Goal: Communication & Community: Answer question/provide support

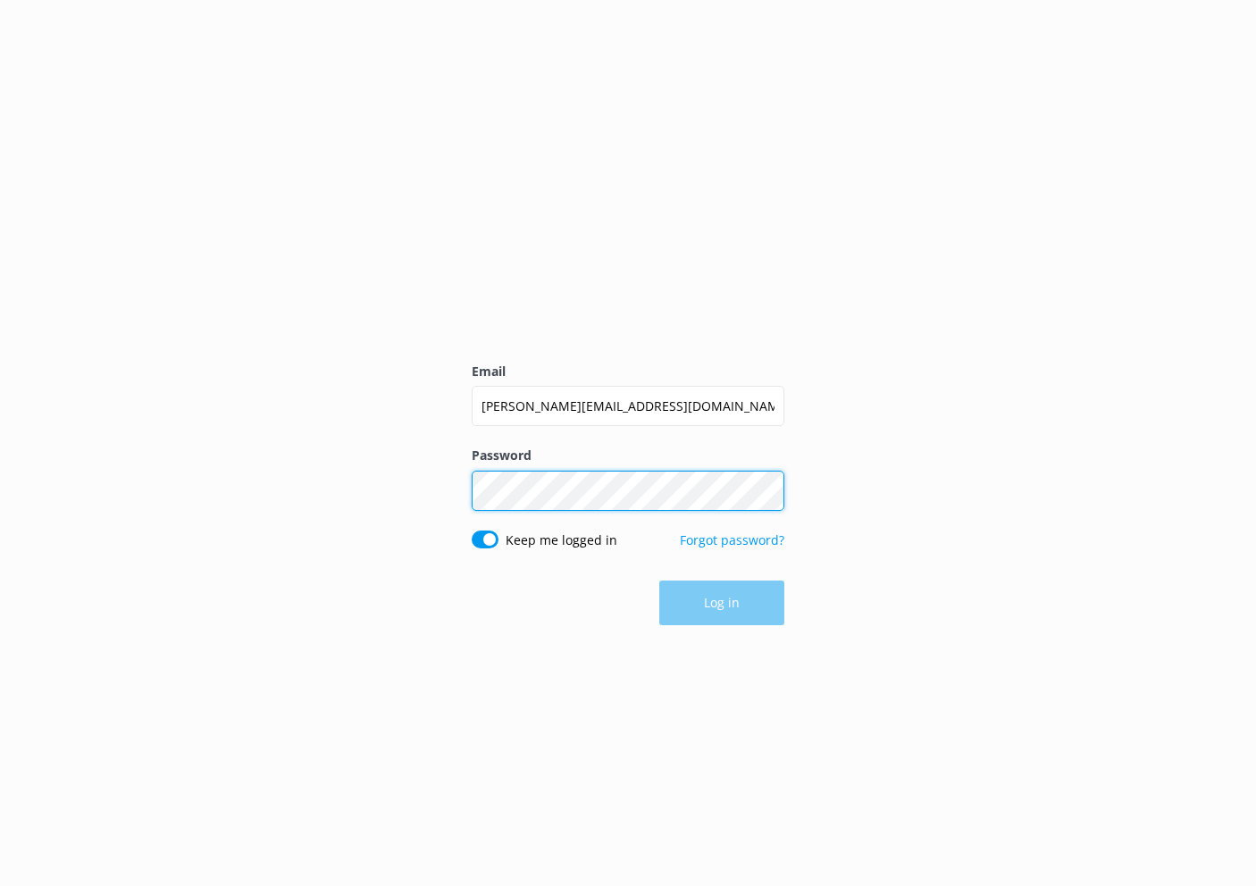
click at [722, 603] on button "Log in" at bounding box center [721, 603] width 125 height 45
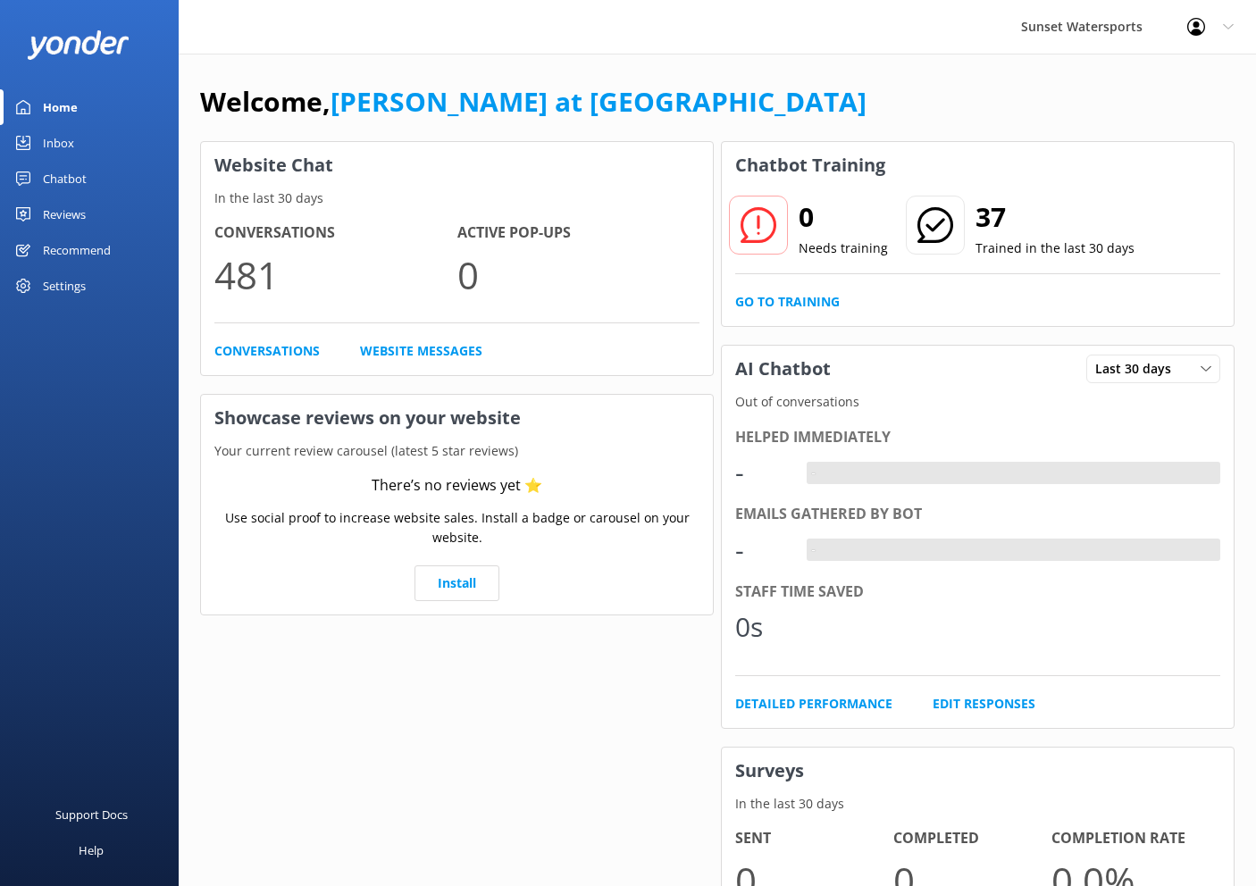
click at [56, 148] on div "Inbox" at bounding box center [58, 143] width 31 height 36
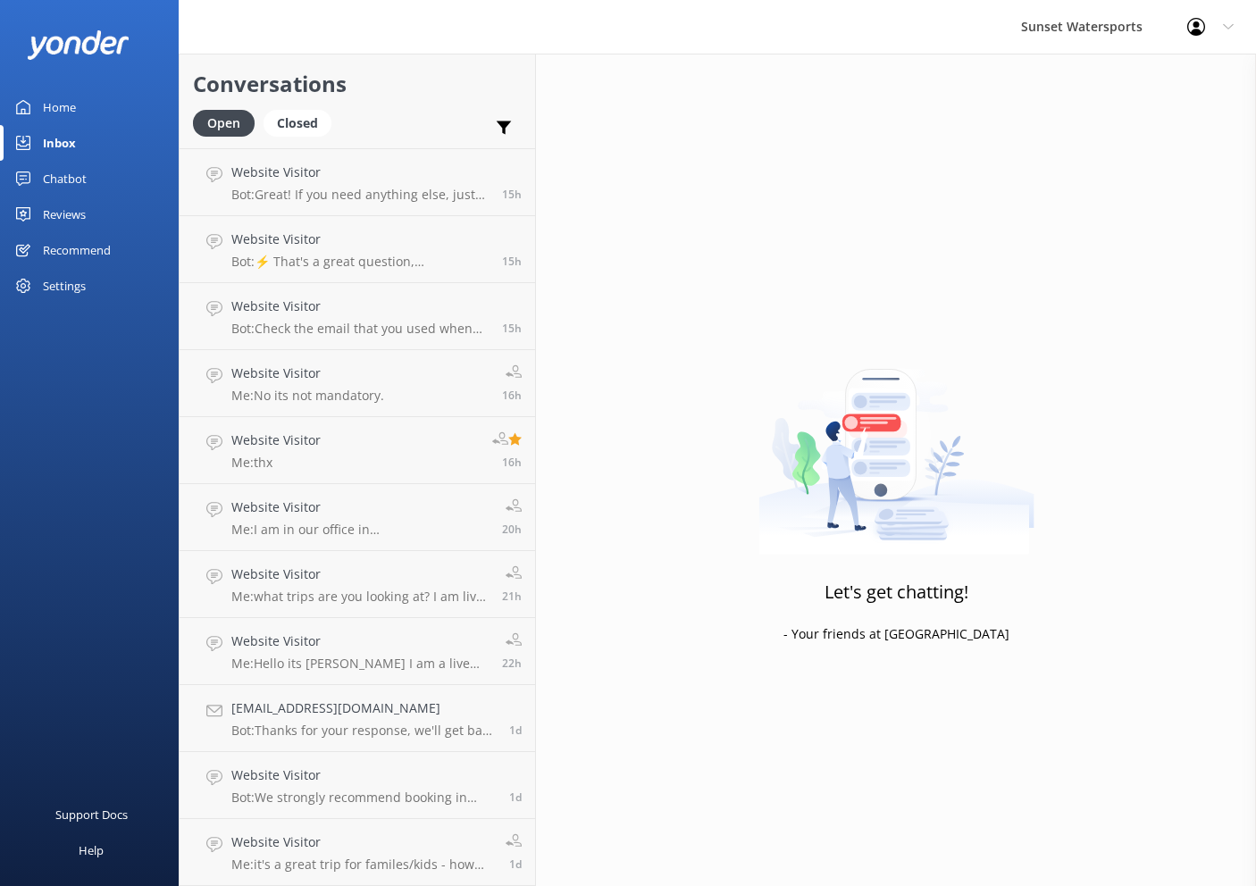
scroll to position [333, 0]
click at [286, 841] on h4 "Website Visitor" at bounding box center [361, 843] width 261 height 20
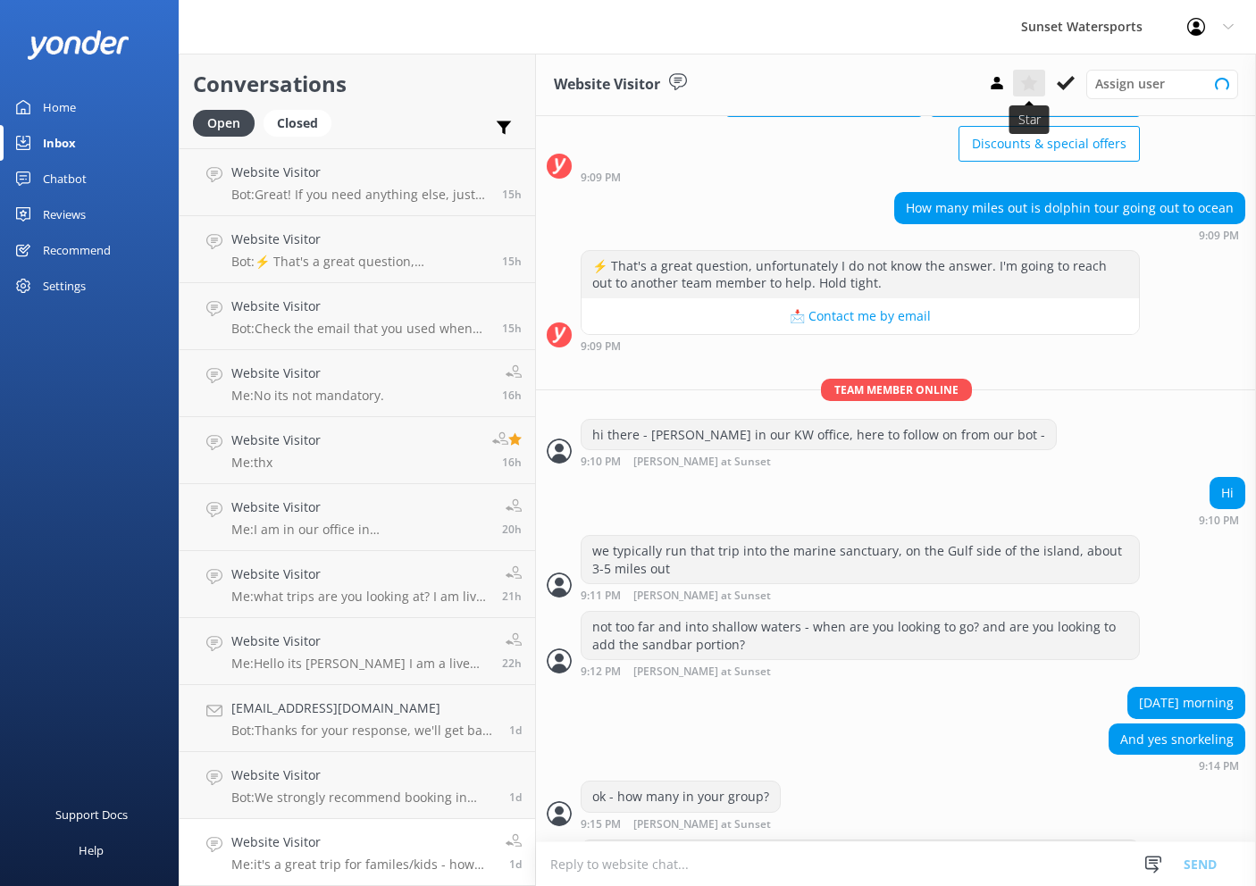
scroll to position [2069, 0]
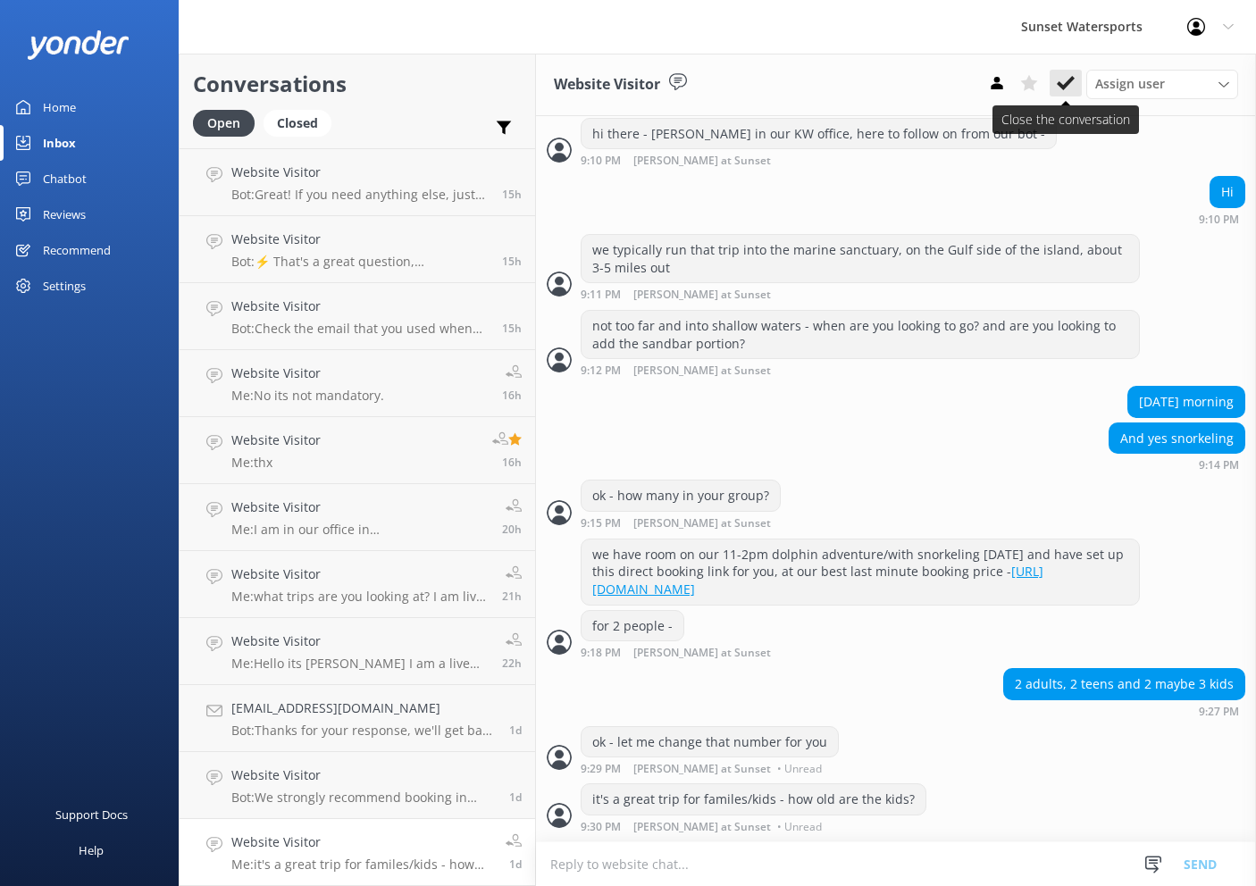
click at [1073, 84] on icon at bounding box center [1066, 83] width 18 height 18
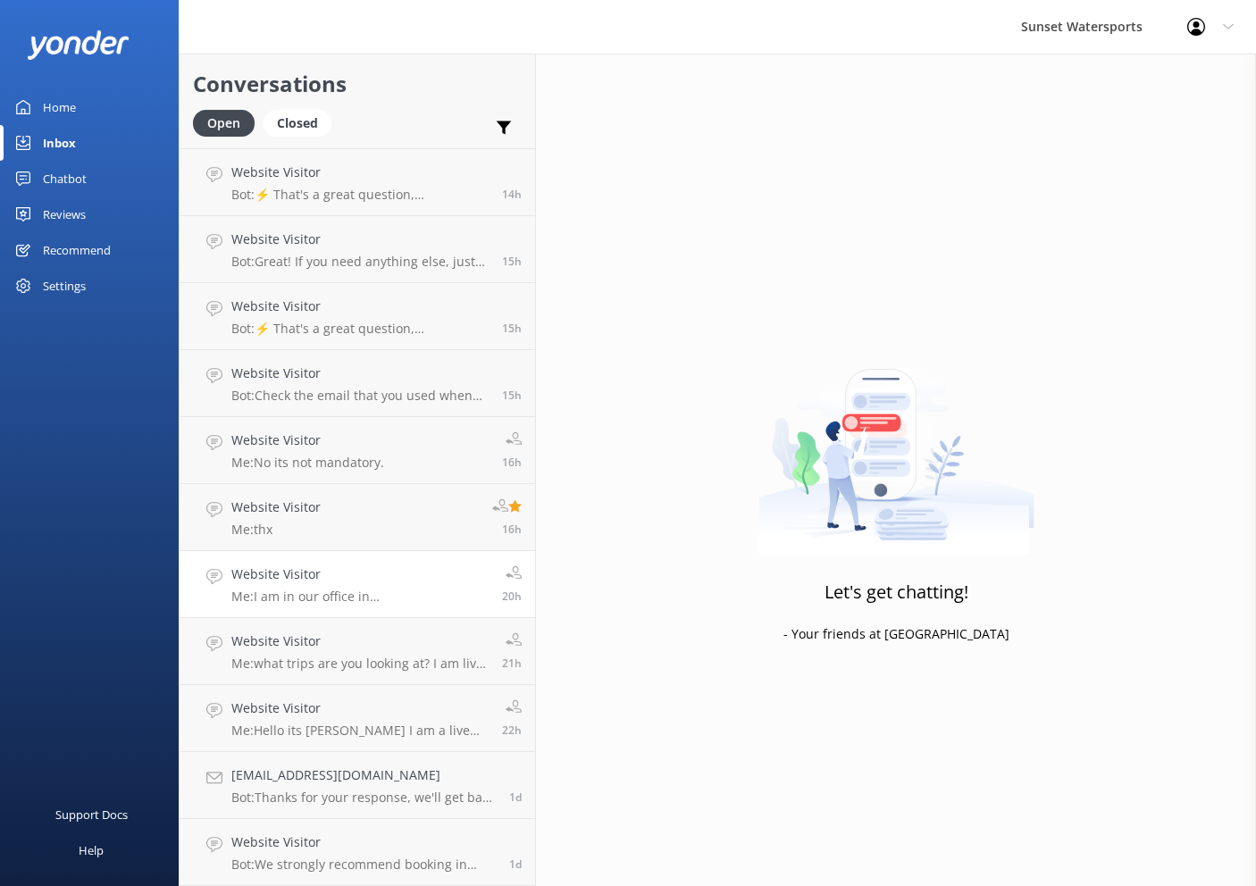
scroll to position [266, 0]
click at [296, 843] on h4 "Website Visitor" at bounding box center [363, 843] width 264 height 20
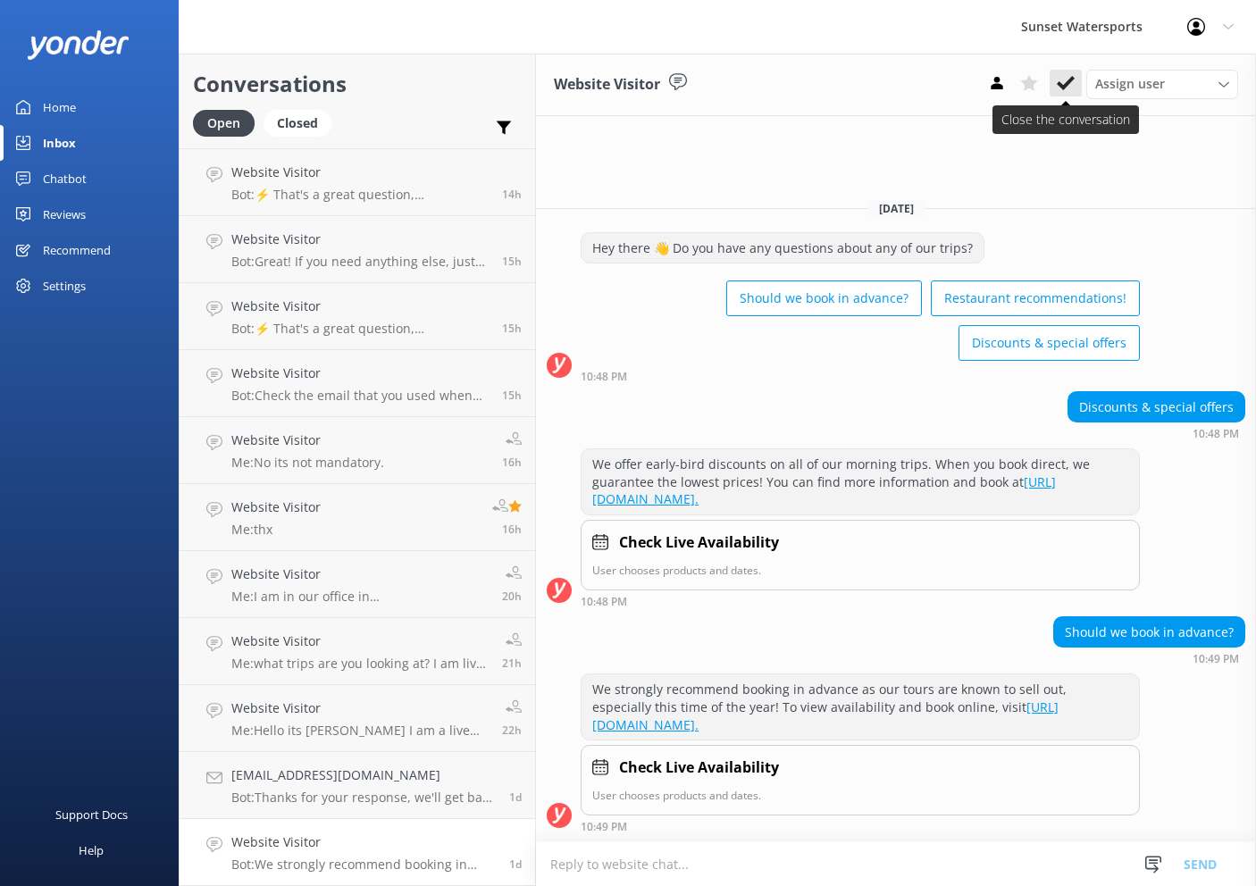
click at [1066, 84] on use at bounding box center [1066, 83] width 18 height 14
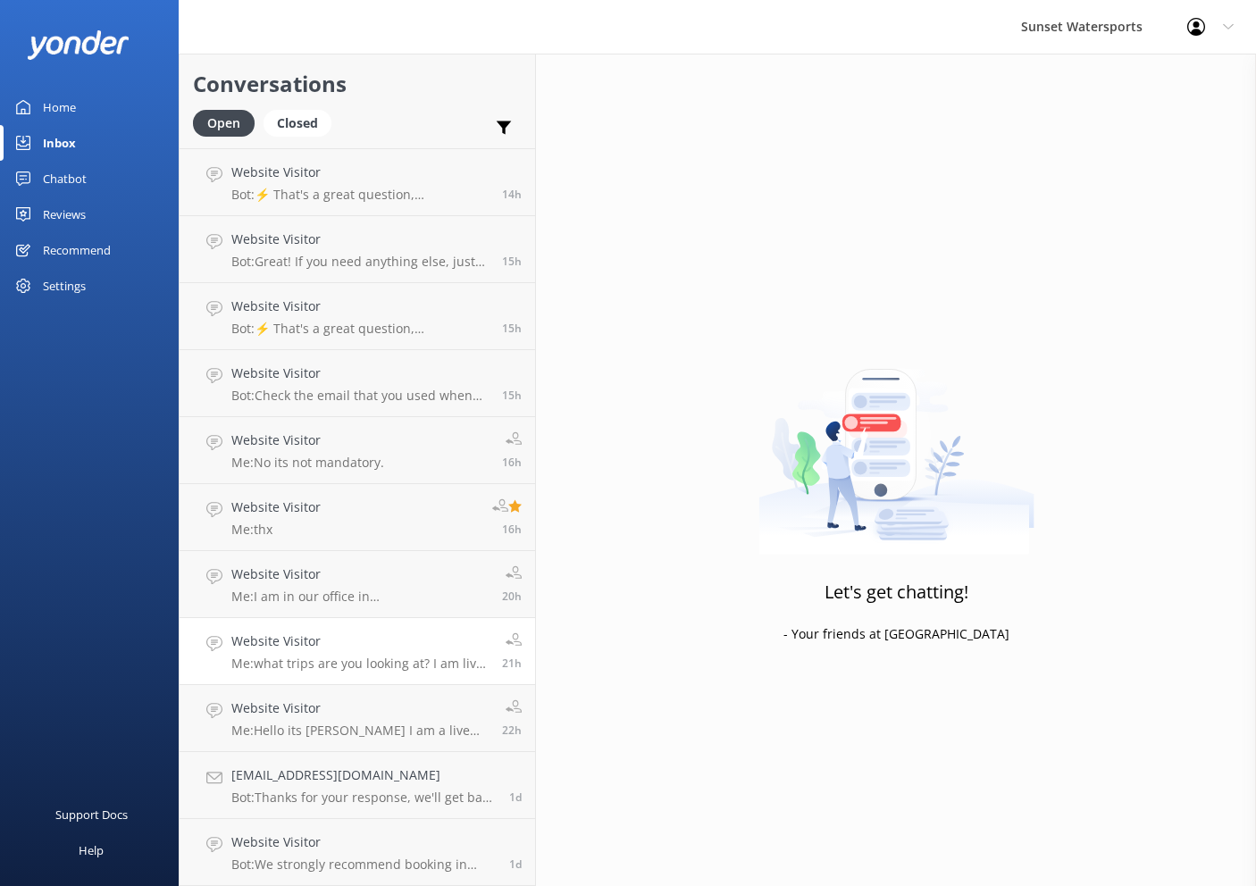
scroll to position [199, 0]
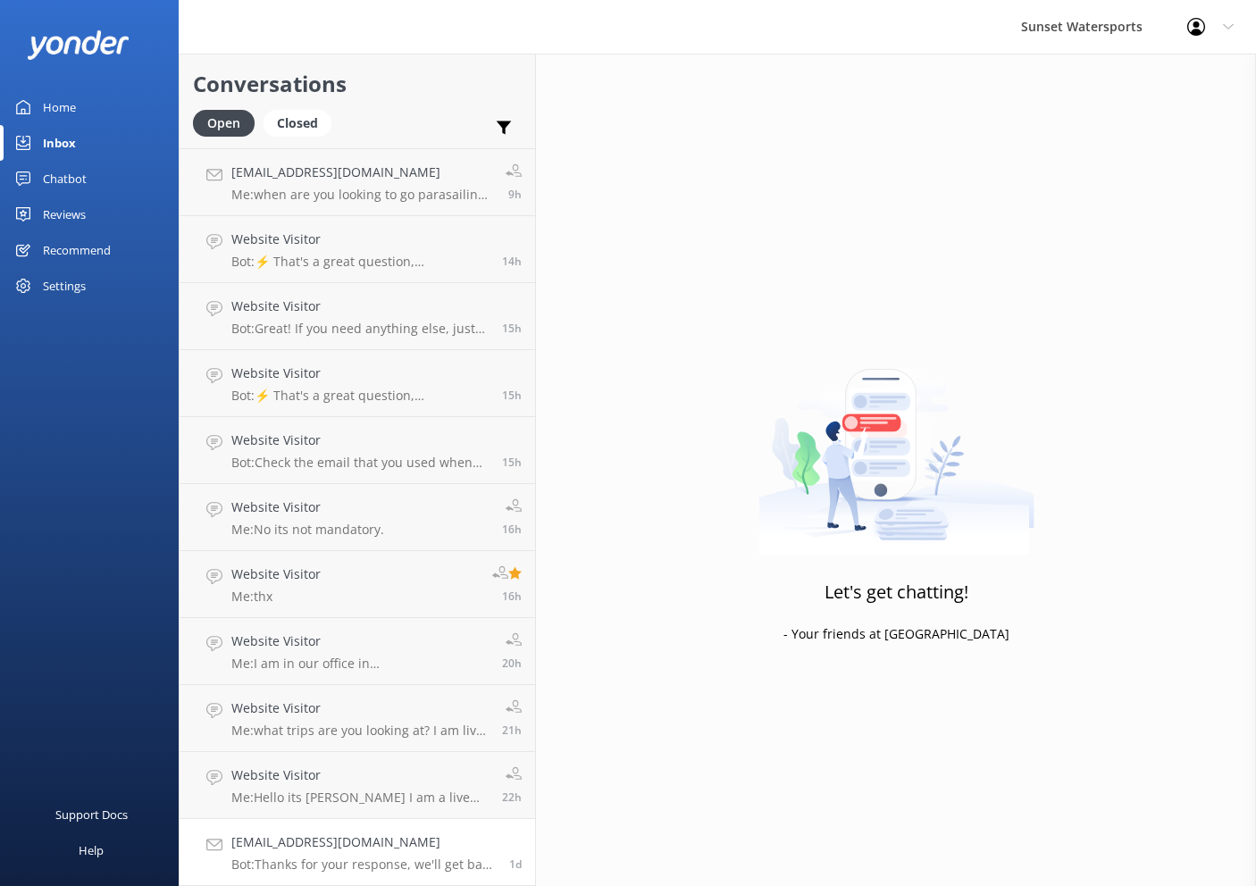
click at [290, 863] on p "Bot: Thanks for your response, we'll get back to you as soon as we can during o…" at bounding box center [363, 865] width 264 height 16
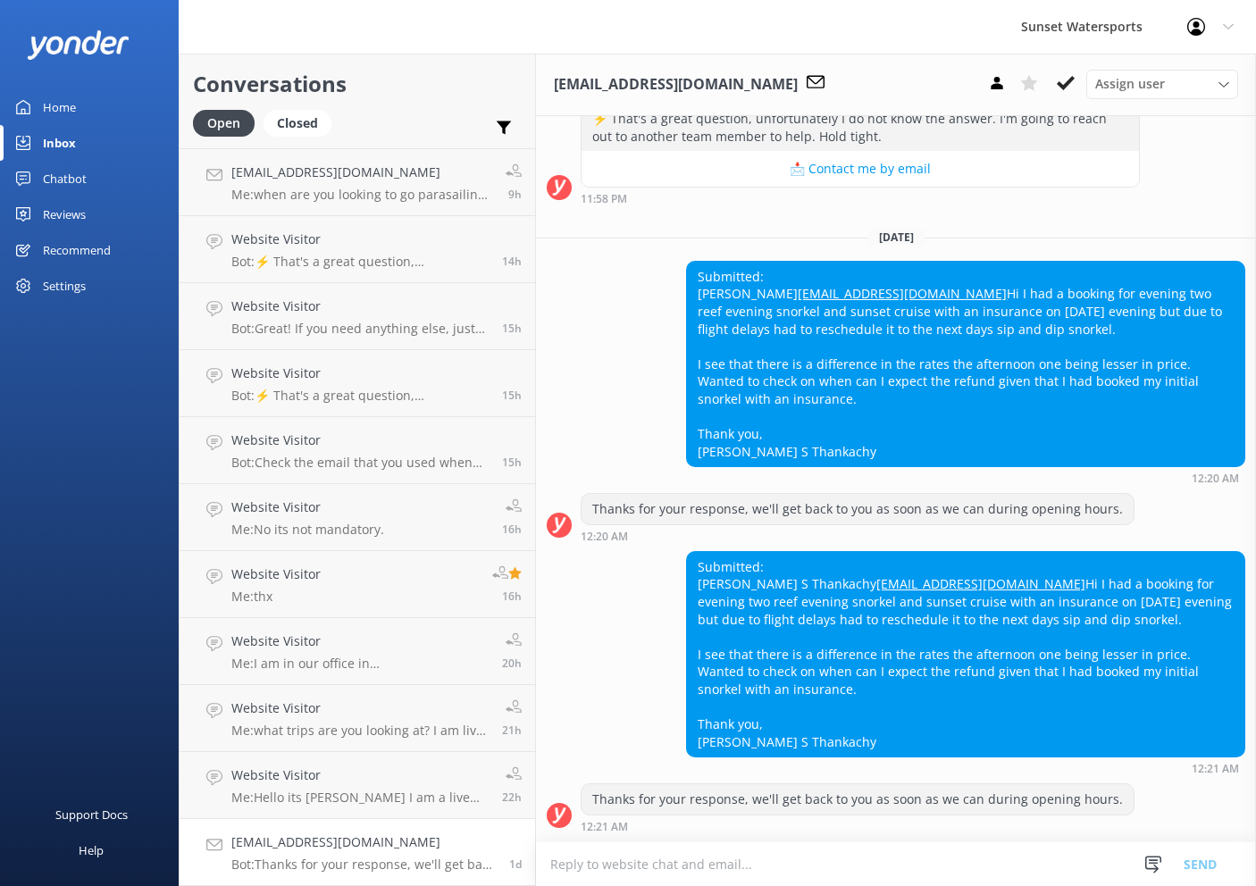
scroll to position [329, 0]
click at [1075, 82] on button at bounding box center [1066, 83] width 32 height 27
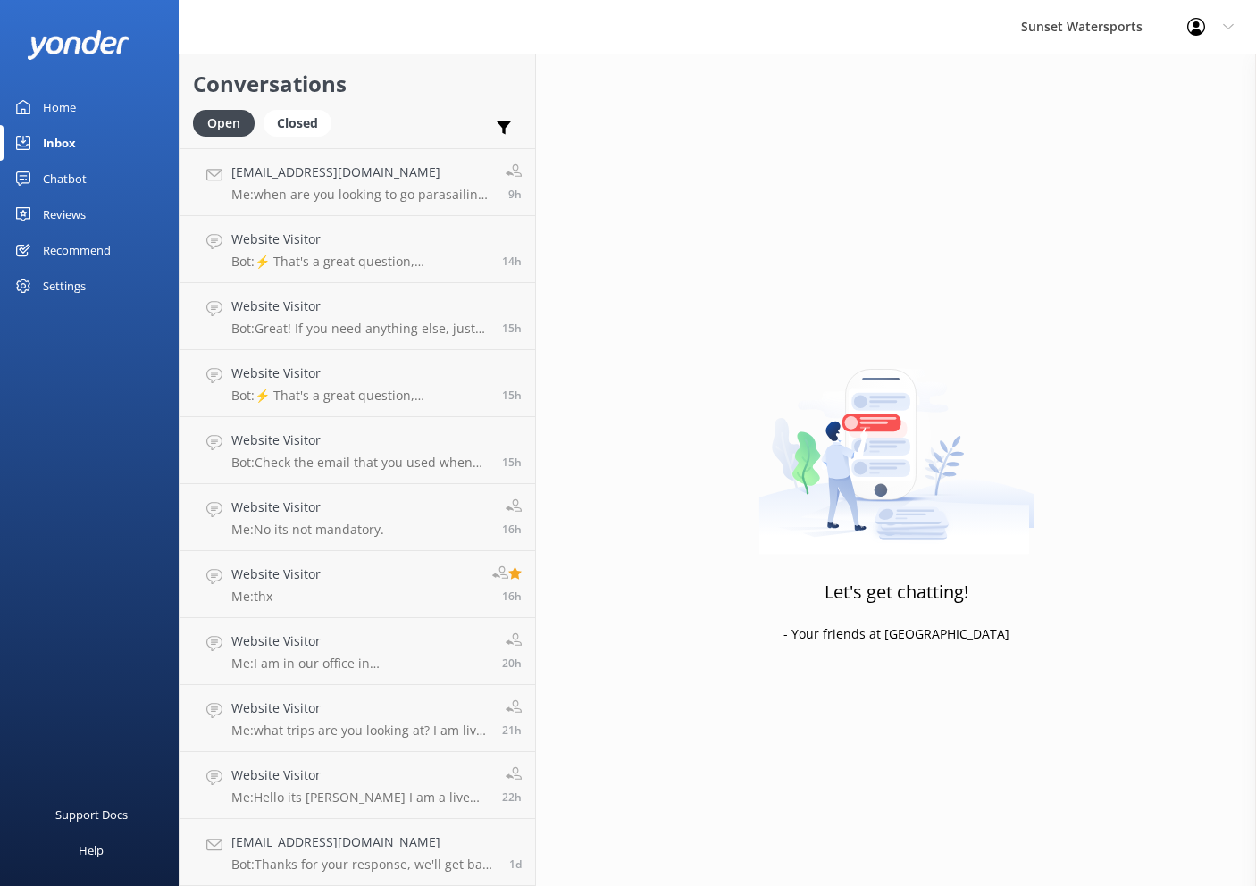
scroll to position [132, 0]
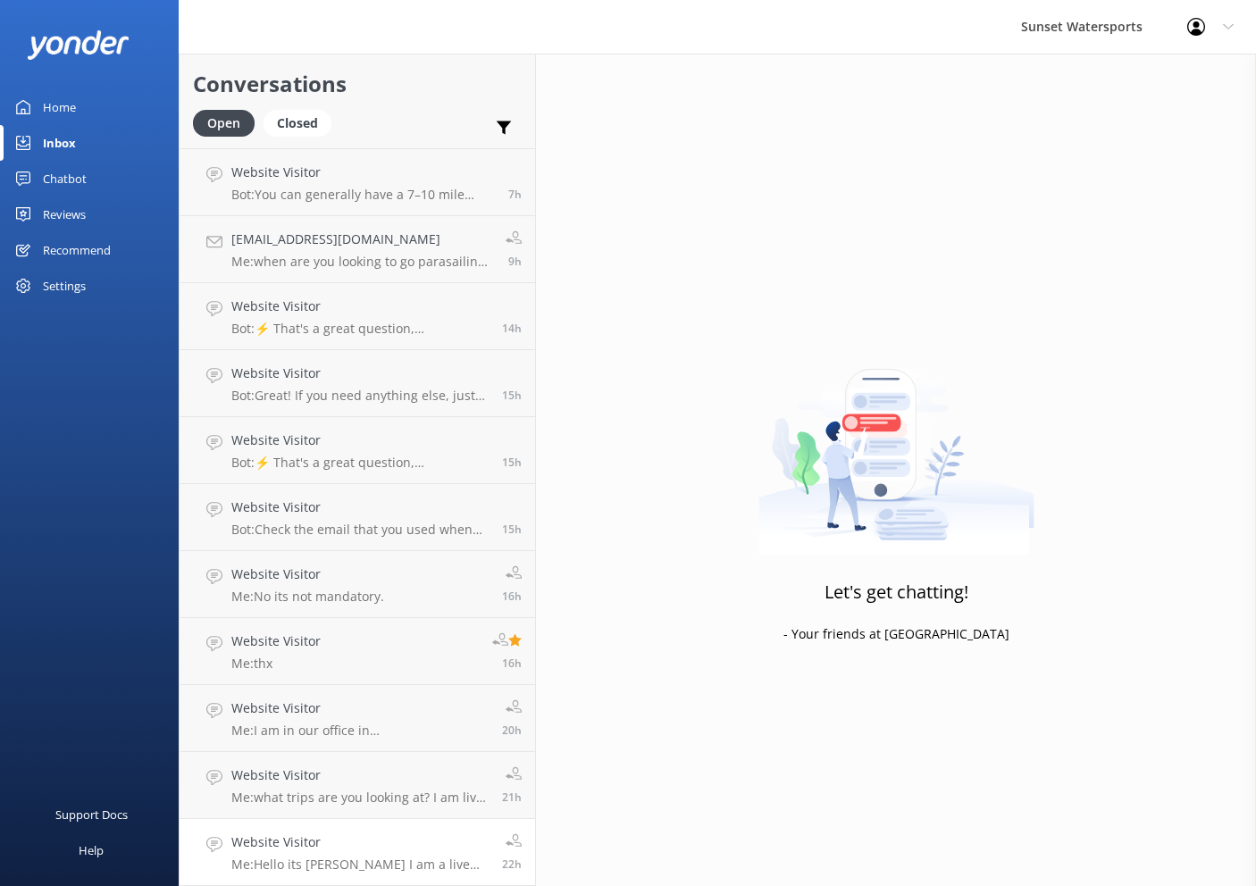
click at [333, 829] on link "Website Visitor Me: Hello its [PERSON_NAME] I am a live agent. Which trip are y…" at bounding box center [358, 852] width 356 height 67
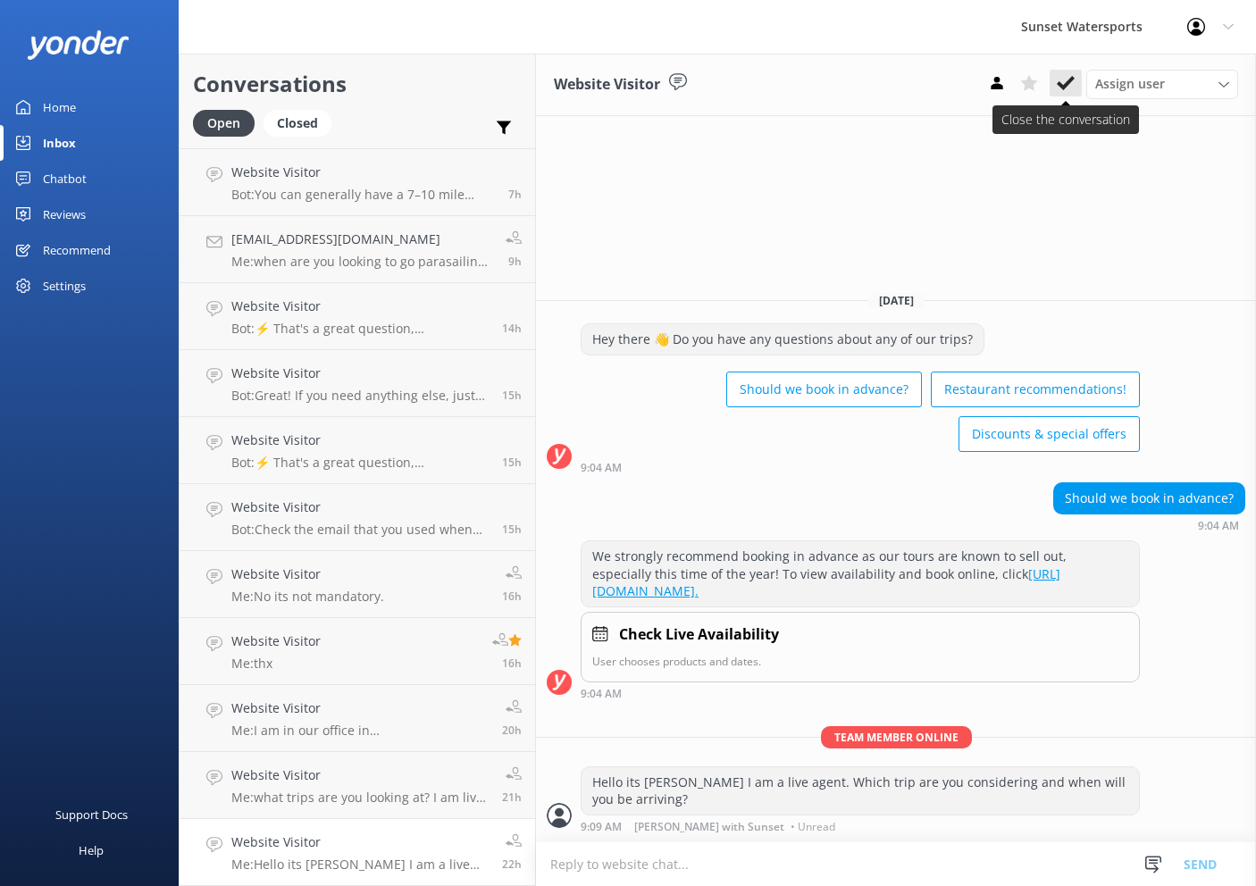
click at [1070, 94] on button at bounding box center [1066, 83] width 32 height 27
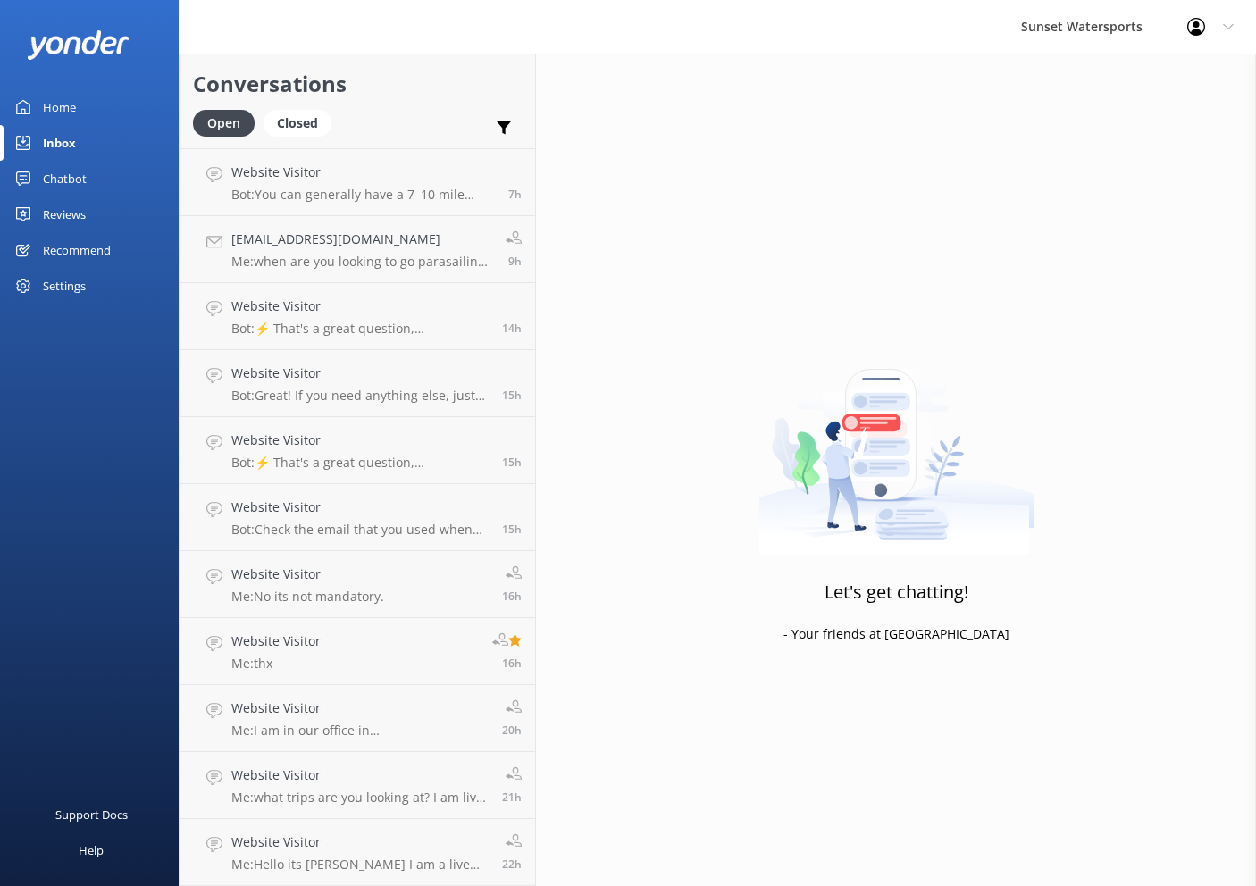
scroll to position [65, 0]
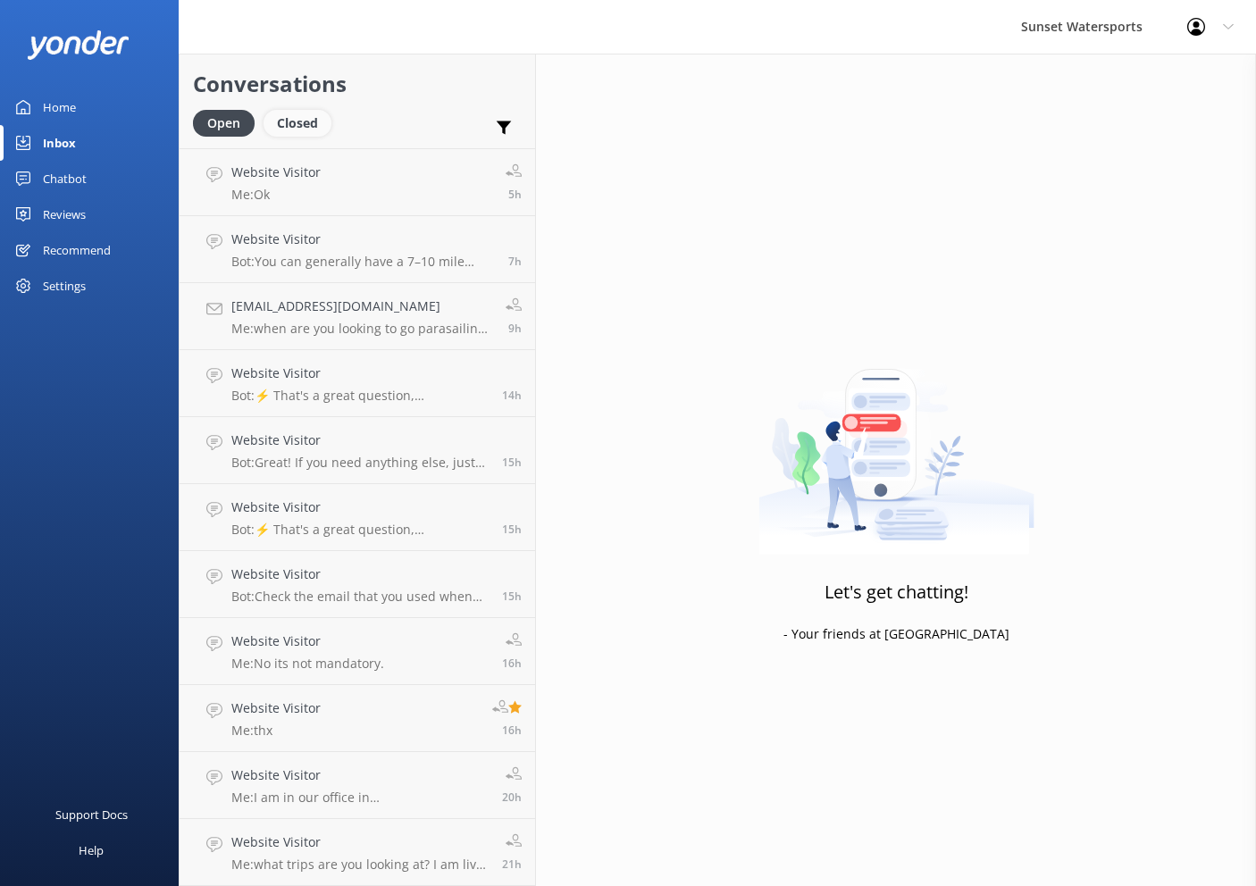
click at [298, 118] on div "Closed" at bounding box center [298, 123] width 68 height 27
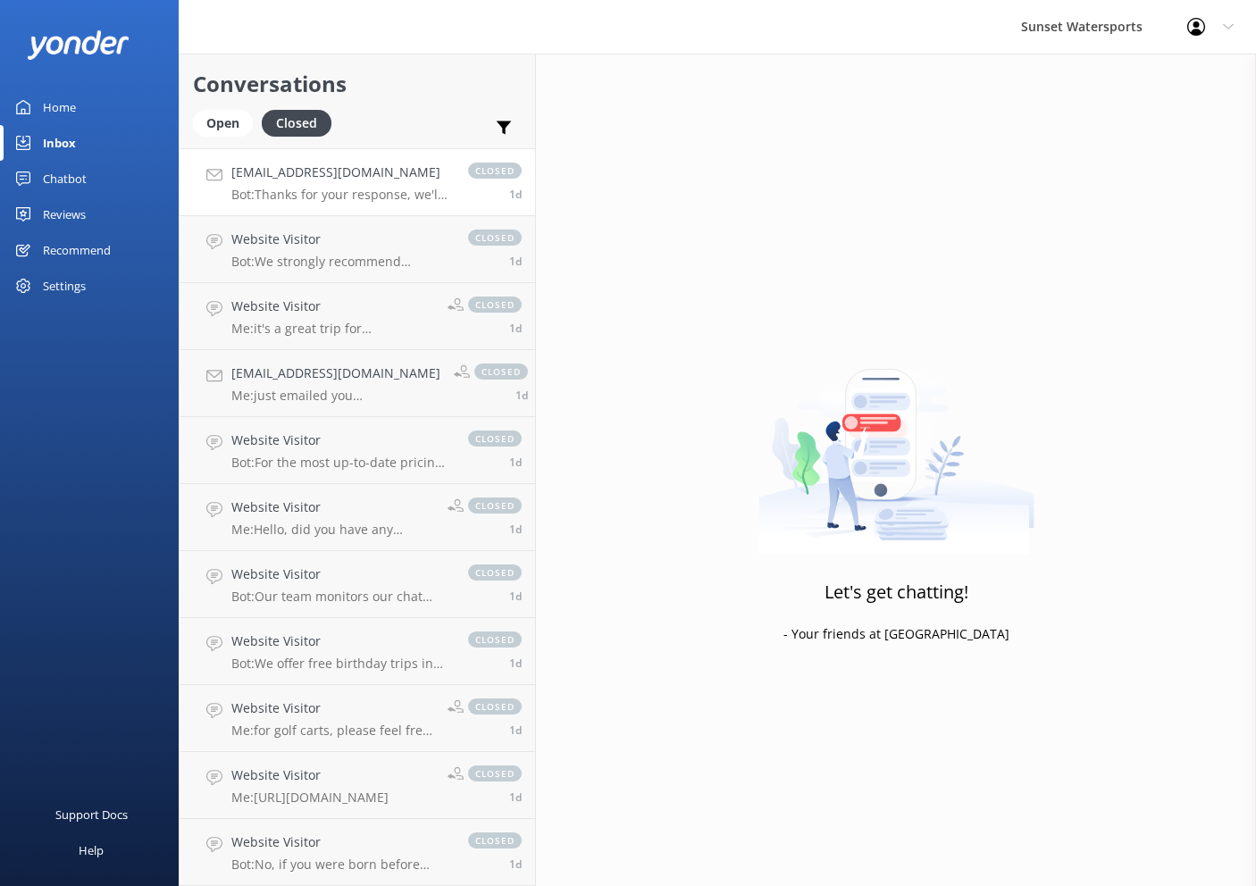
click at [355, 192] on p "Bot: Thanks for your response, we'll get back to you as soon as we can during o…" at bounding box center [340, 195] width 219 height 16
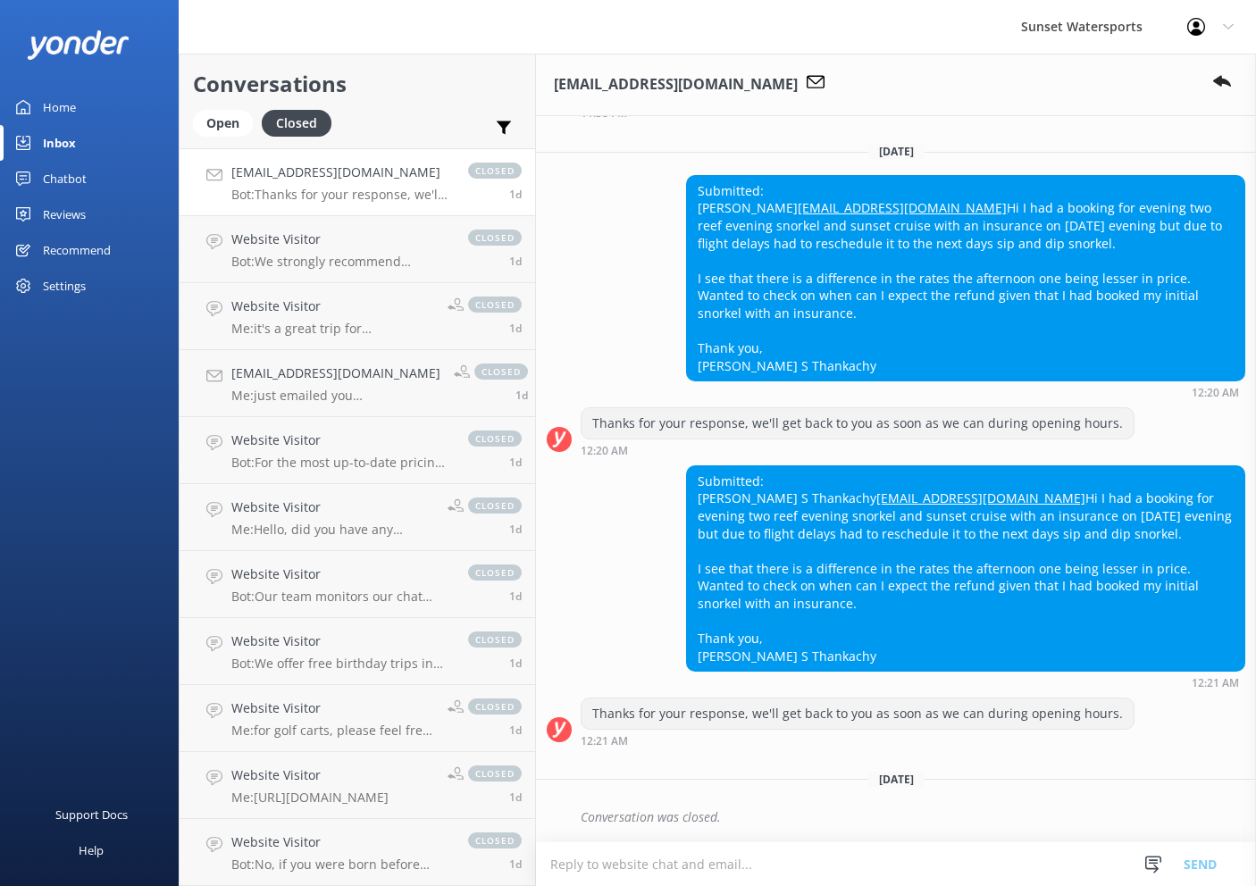
scroll to position [414, 0]
click at [877, 490] on link "[EMAIL_ADDRESS][DOMAIN_NAME]" at bounding box center [981, 498] width 209 height 17
click at [233, 118] on div "Open" at bounding box center [223, 123] width 60 height 27
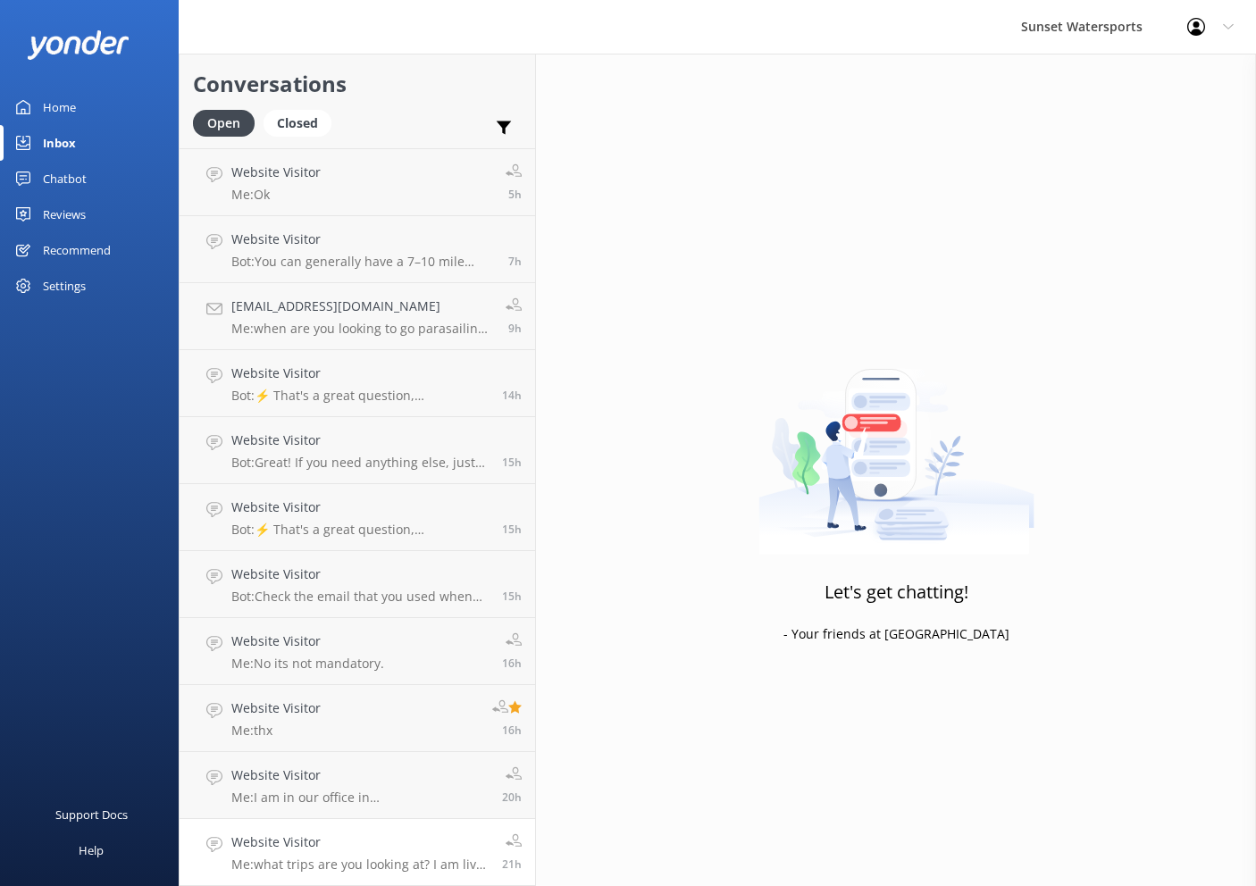
click at [320, 840] on h4 "Website Visitor" at bounding box center [359, 843] width 257 height 20
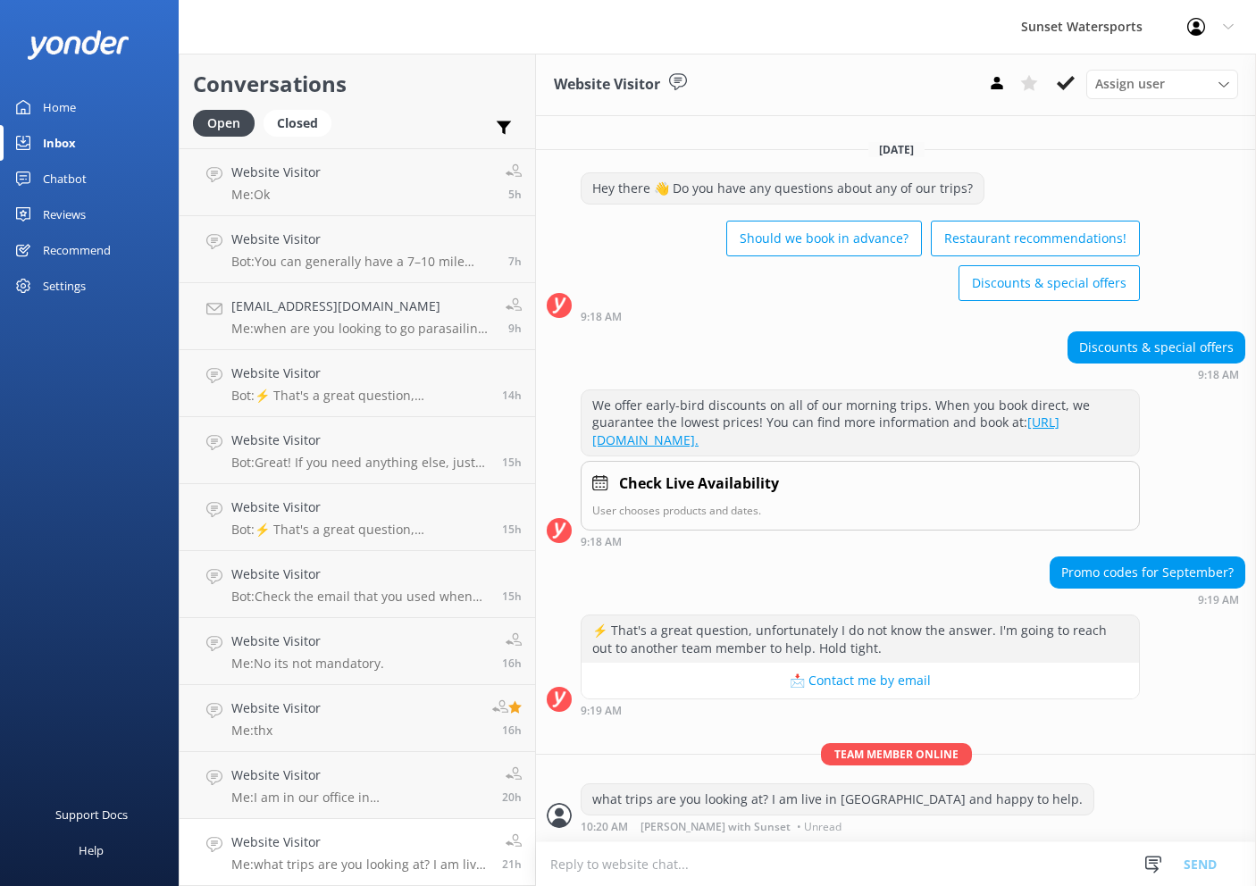
scroll to position [1, 0]
click at [1076, 81] on button at bounding box center [1066, 83] width 32 height 27
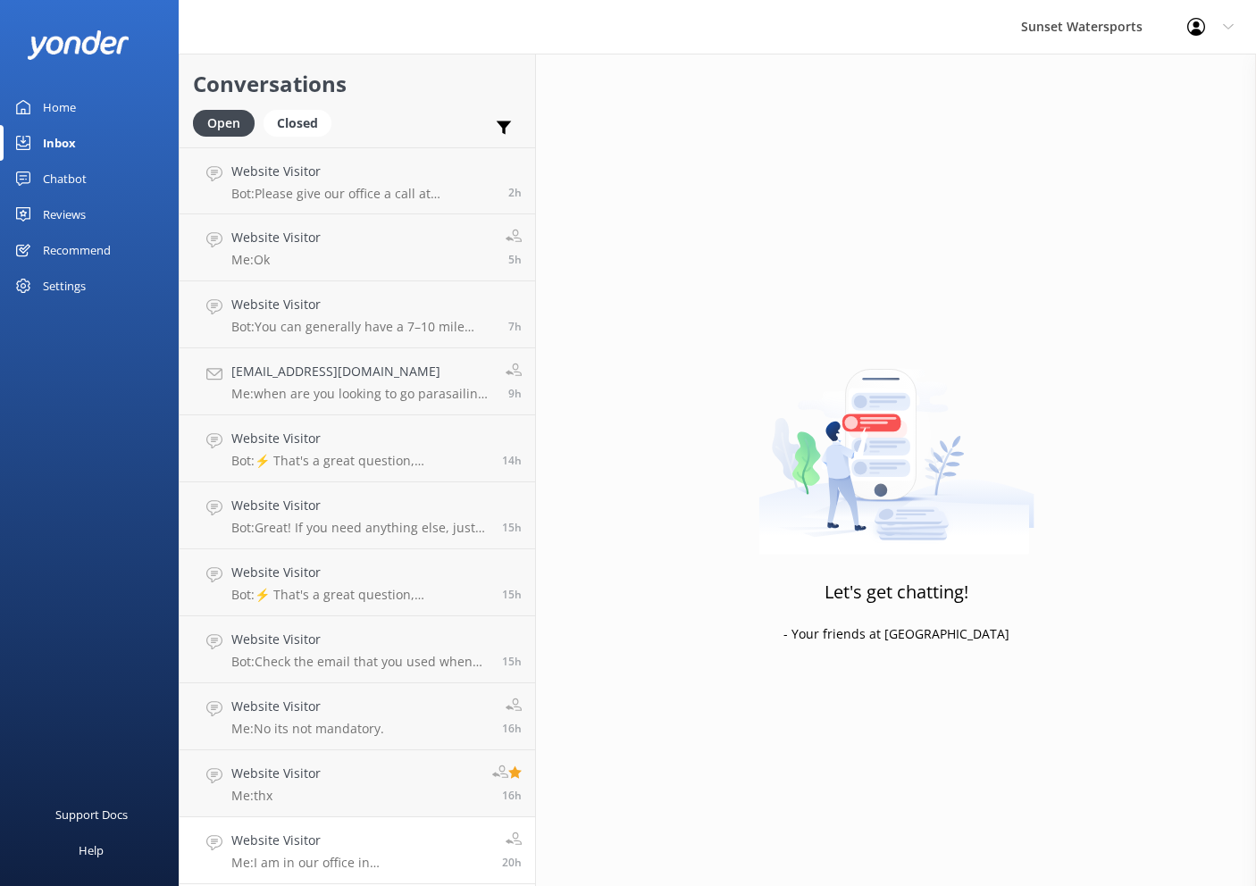
click at [318, 856] on p "Me: I am in our office in [GEOGRAPHIC_DATA] all day." at bounding box center [359, 863] width 257 height 16
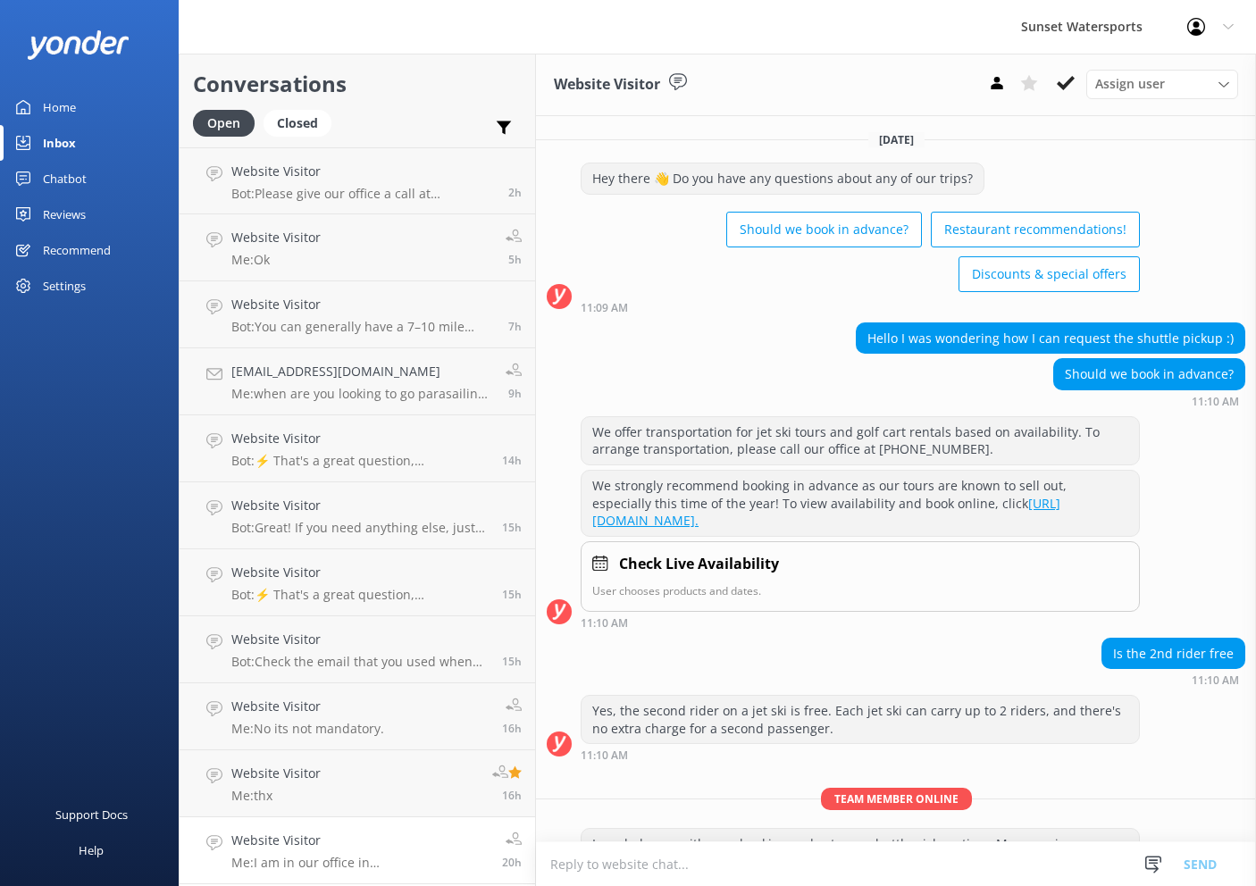
scroll to position [106, 0]
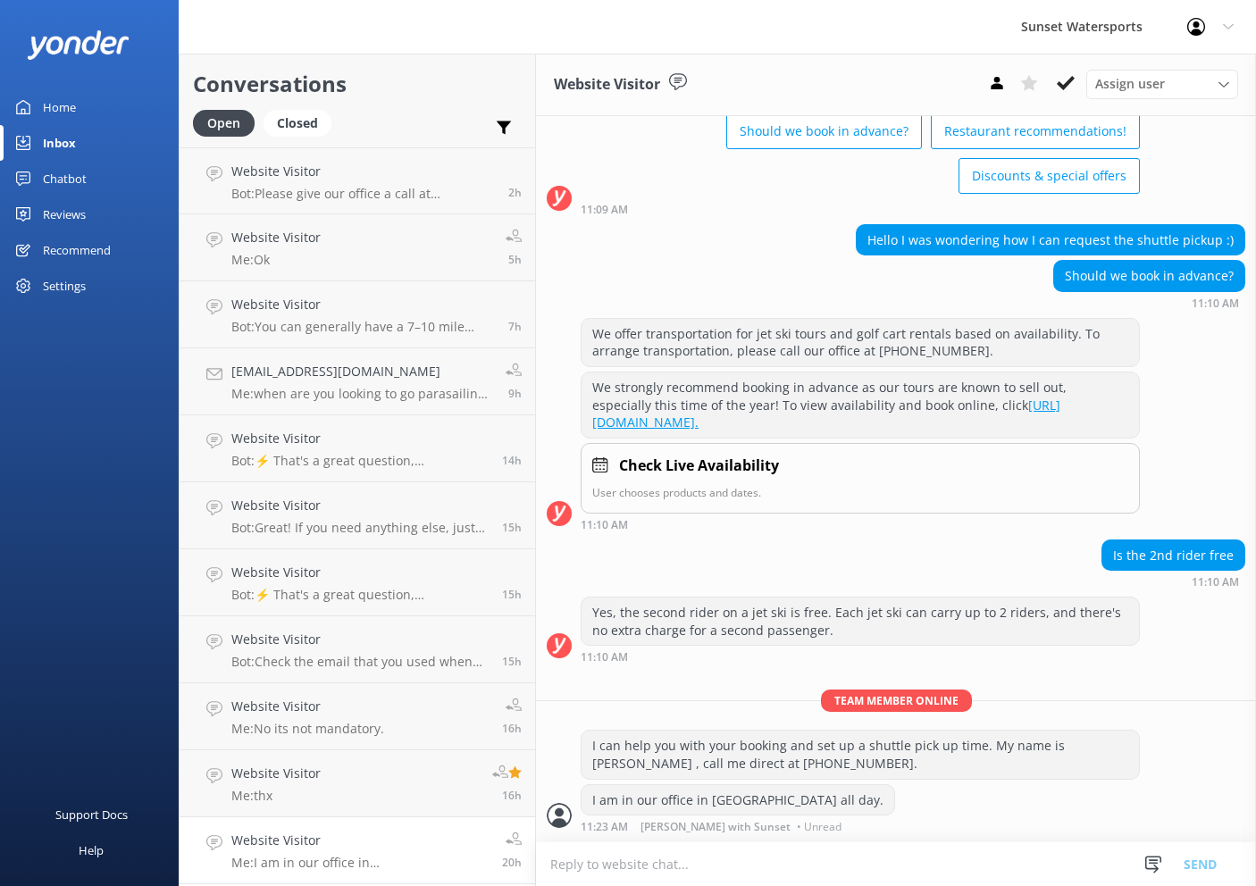
click at [879, 402] on link "[URL][DOMAIN_NAME]." at bounding box center [826, 414] width 468 height 35
click at [1070, 86] on icon at bounding box center [1066, 83] width 18 height 18
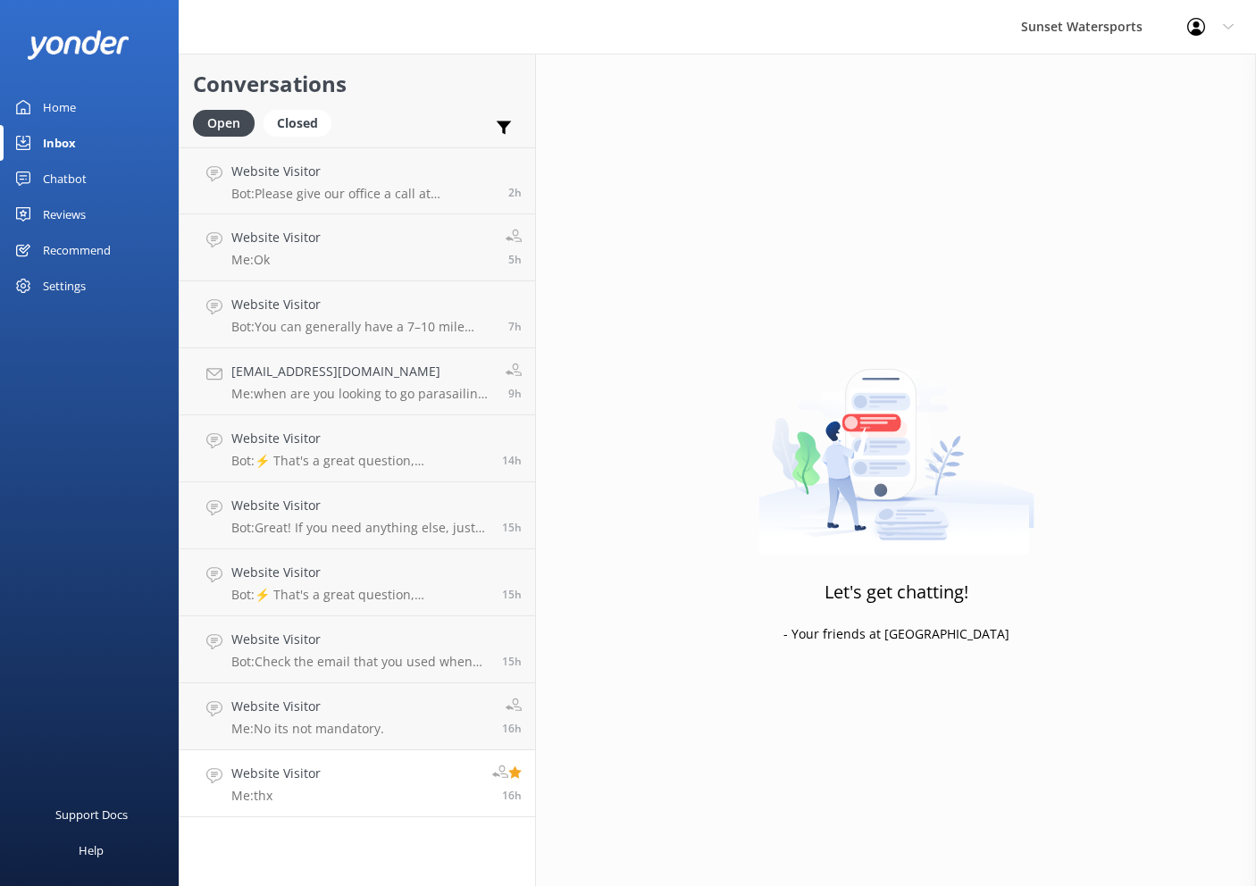
click at [293, 778] on h4 "Website Visitor" at bounding box center [275, 774] width 89 height 20
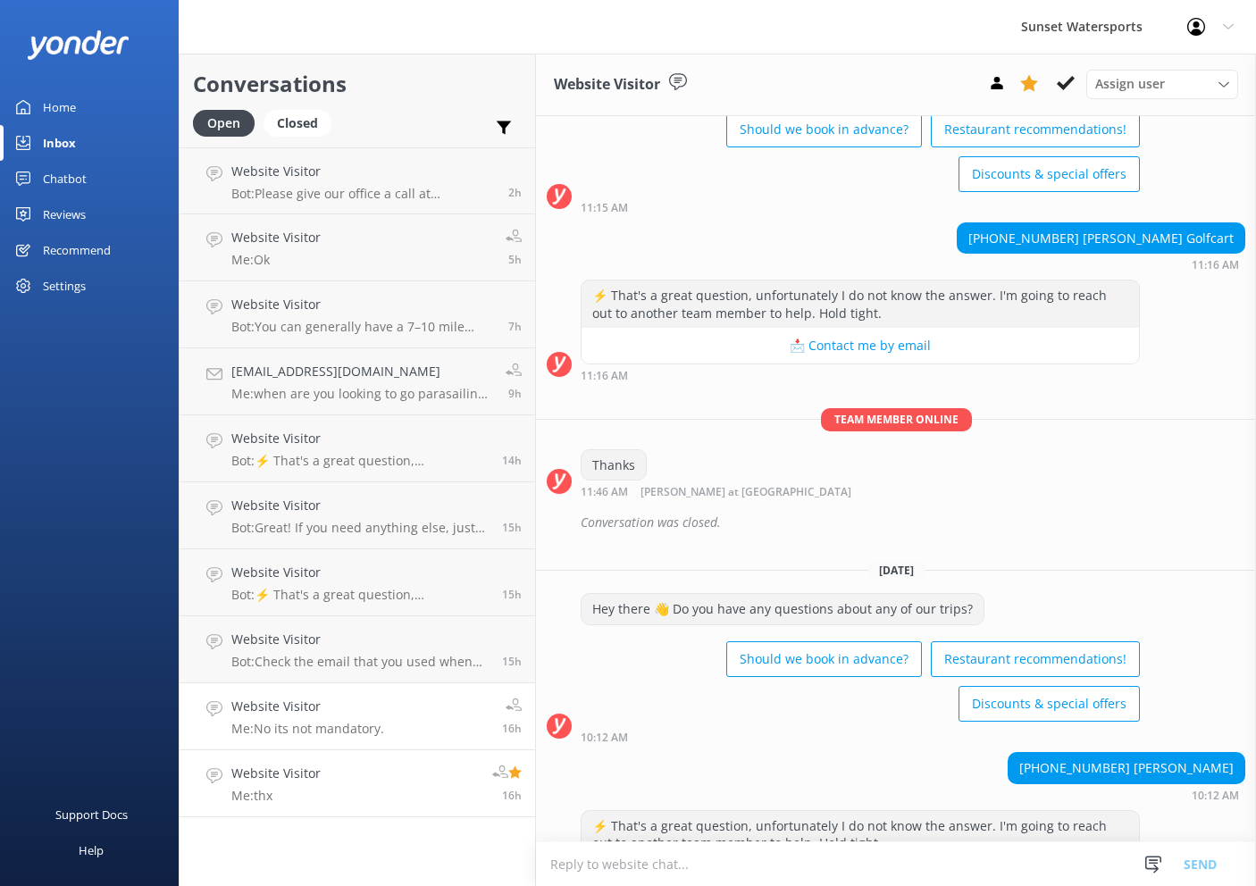
scroll to position [7065, 0]
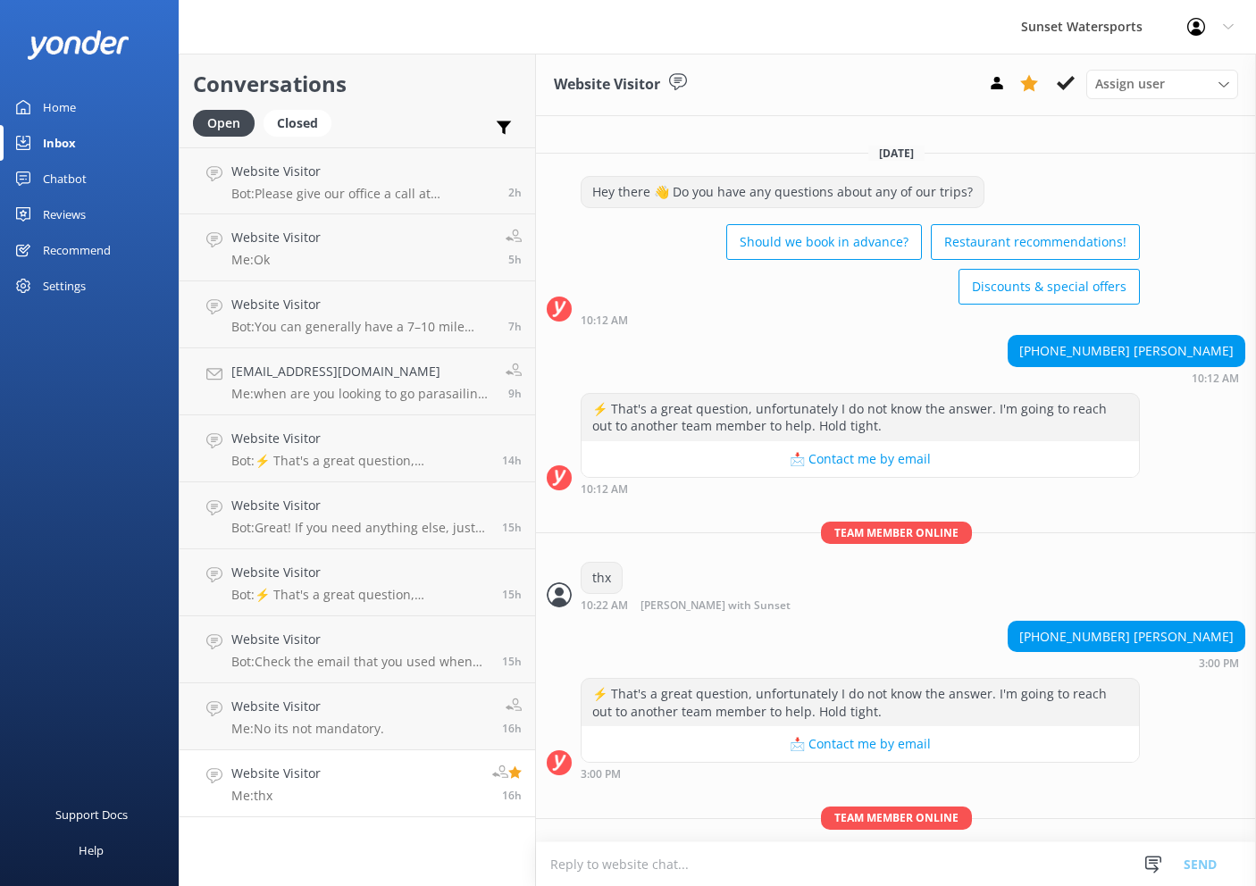
click at [1009, 335] on div "[PHONE_NUMBER] [PERSON_NAME] Golfcart 10:12 AM" at bounding box center [896, 359] width 720 height 49
click at [1067, 83] on use at bounding box center [1066, 83] width 18 height 14
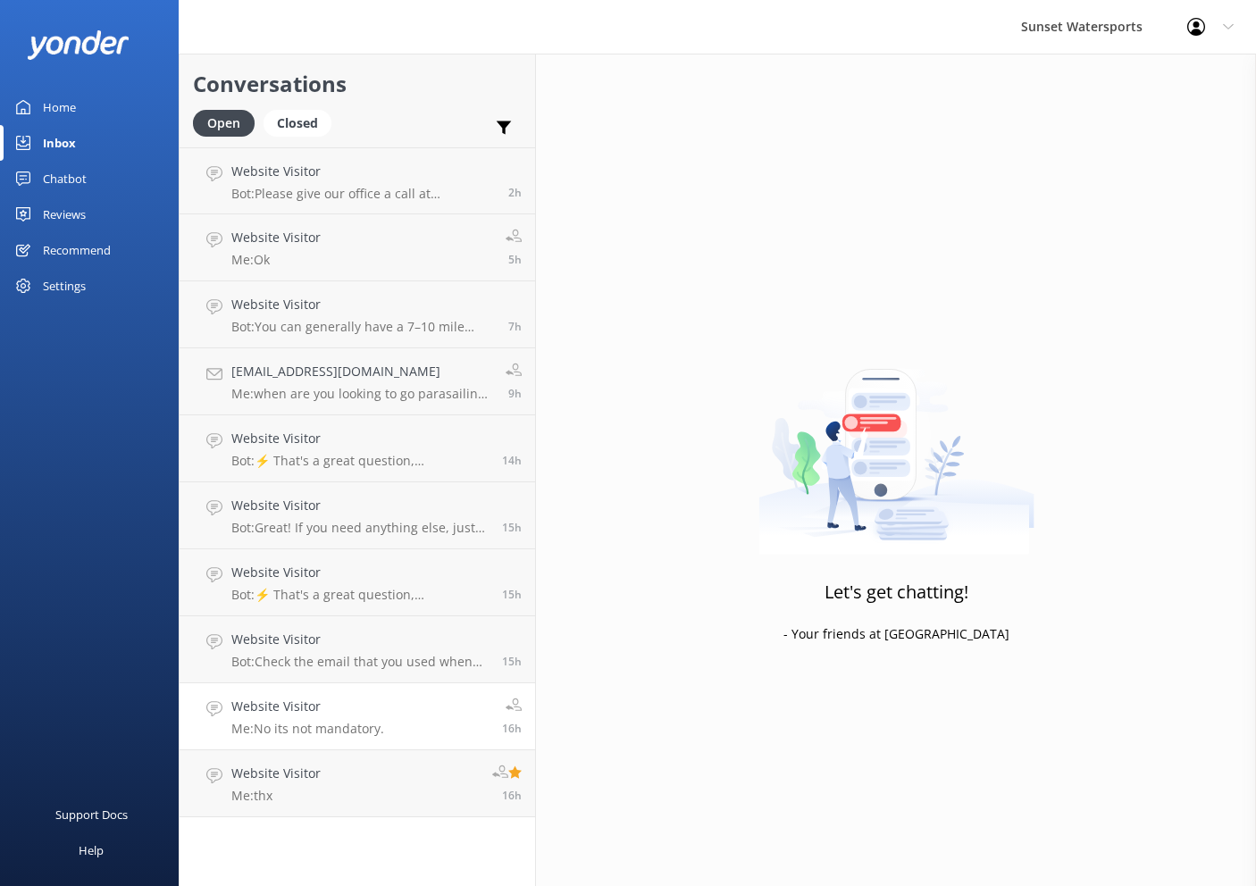
click at [296, 700] on h4 "Website Visitor" at bounding box center [307, 707] width 153 height 20
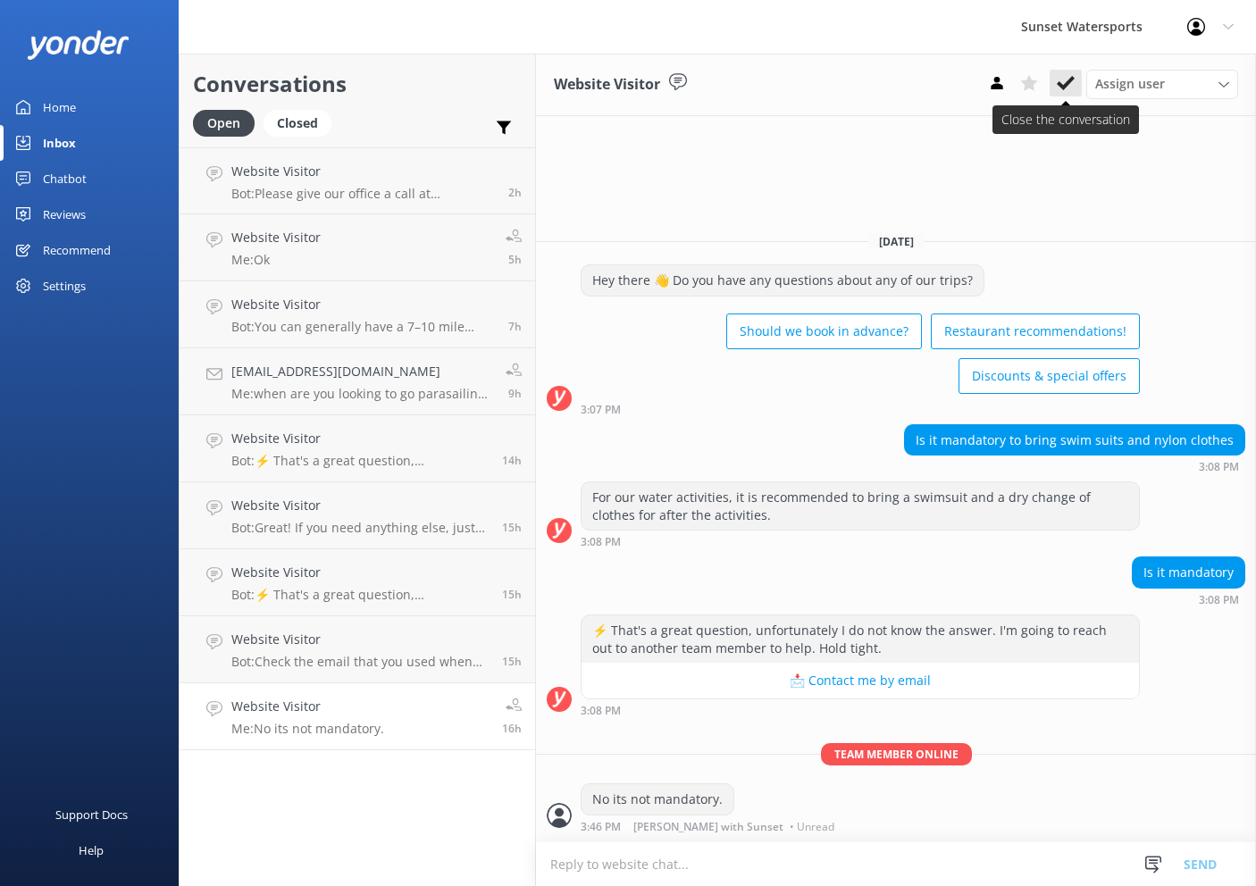
click at [1067, 81] on icon at bounding box center [1066, 83] width 18 height 18
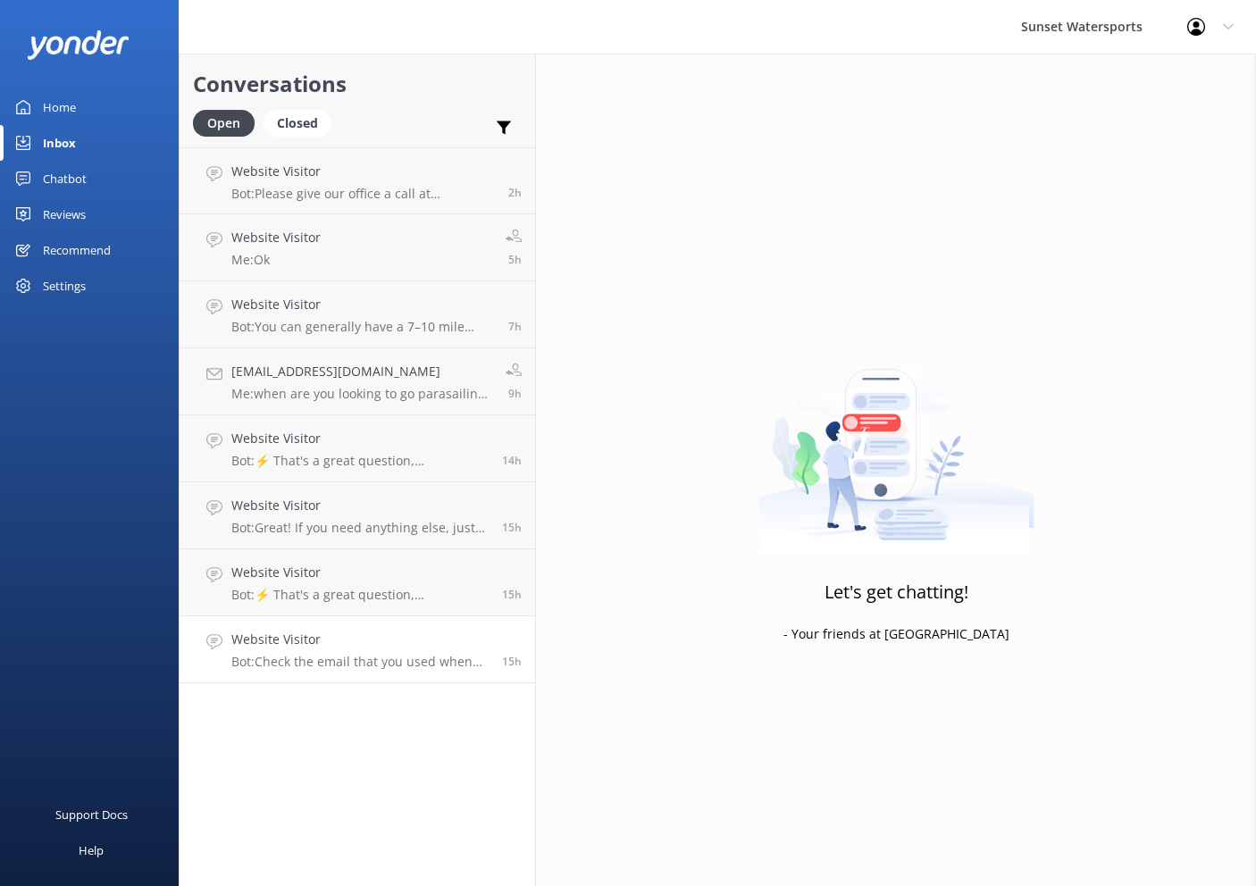
click at [284, 655] on p "Bot: Check the email that you used when you made your reservation. If you canno…" at bounding box center [359, 662] width 257 height 16
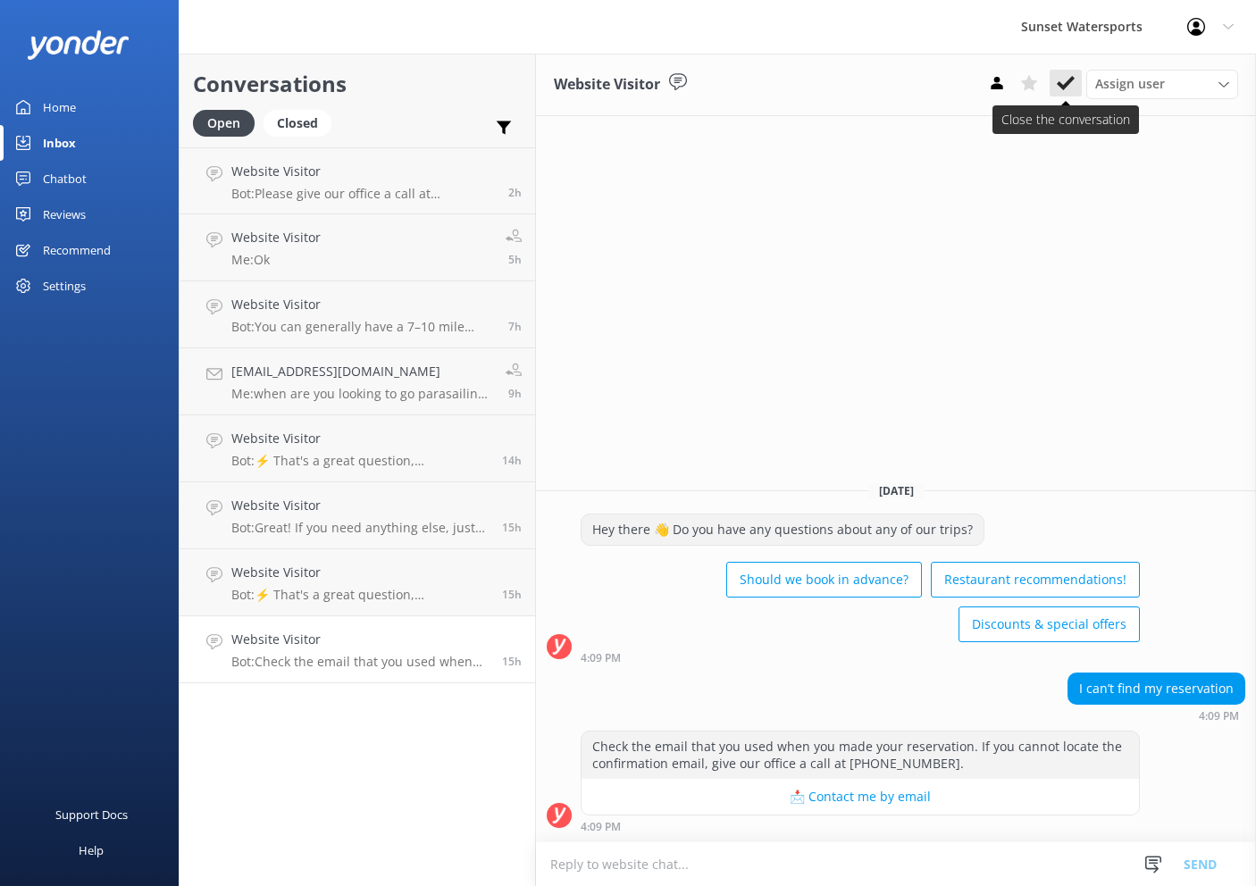
click at [1061, 84] on use at bounding box center [1066, 83] width 18 height 14
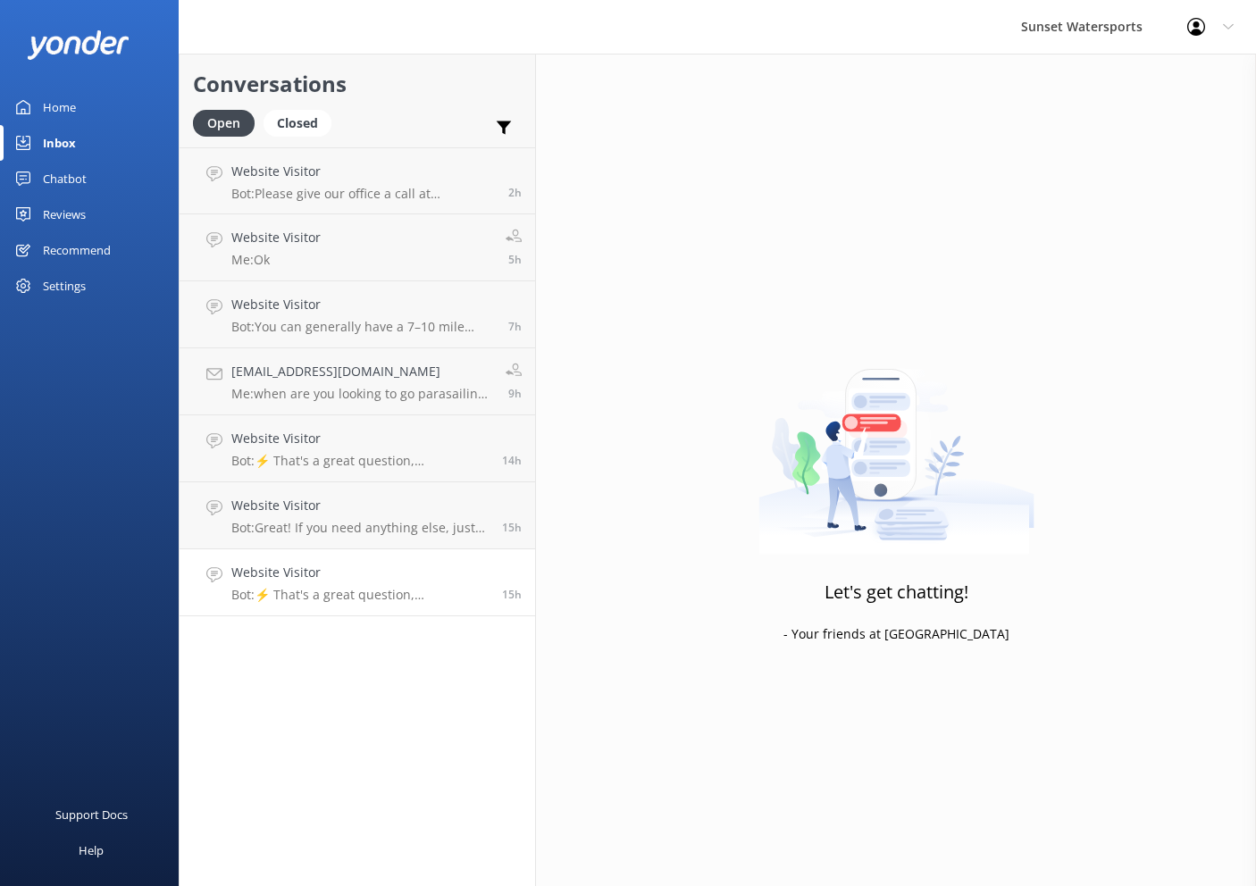
click at [390, 581] on h4 "Website Visitor" at bounding box center [359, 573] width 257 height 20
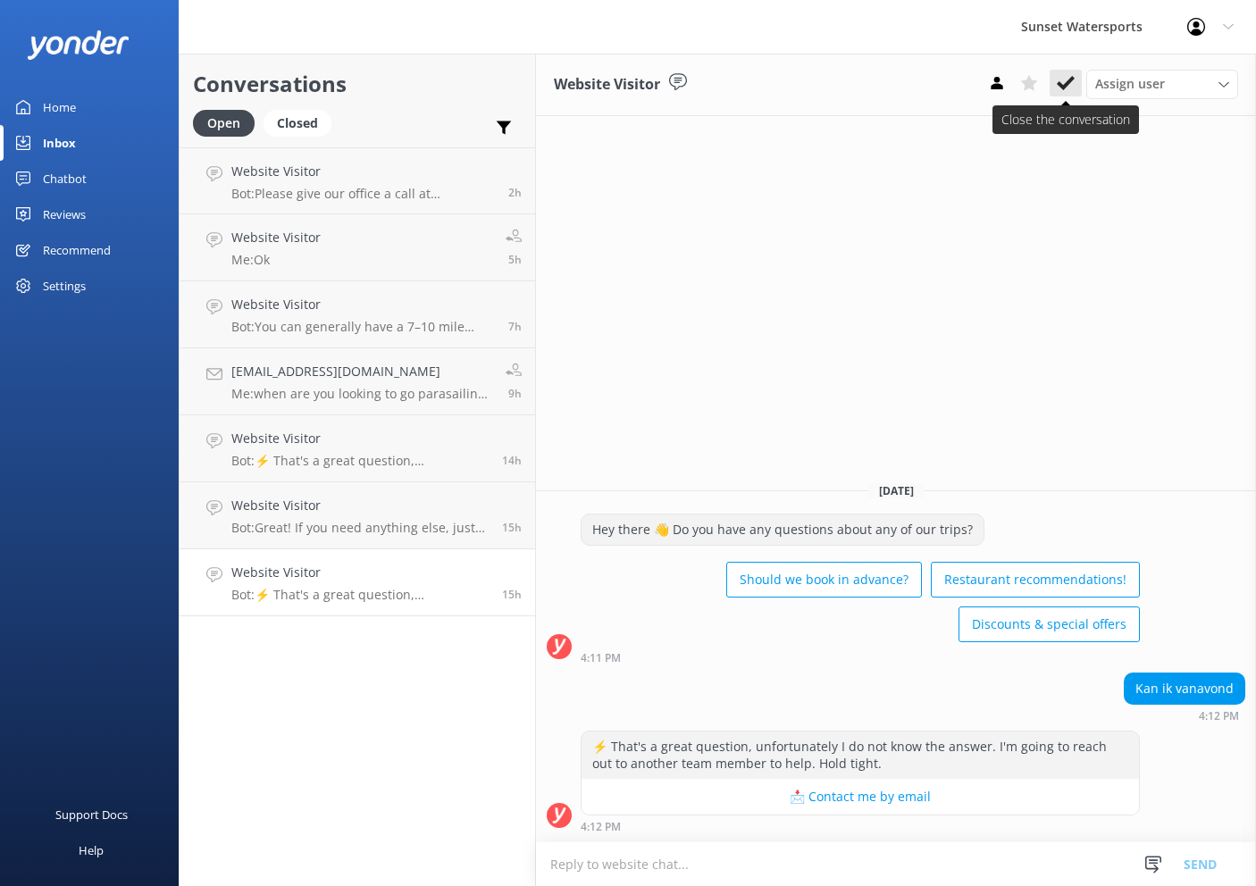
click at [1063, 77] on icon at bounding box center [1066, 83] width 18 height 18
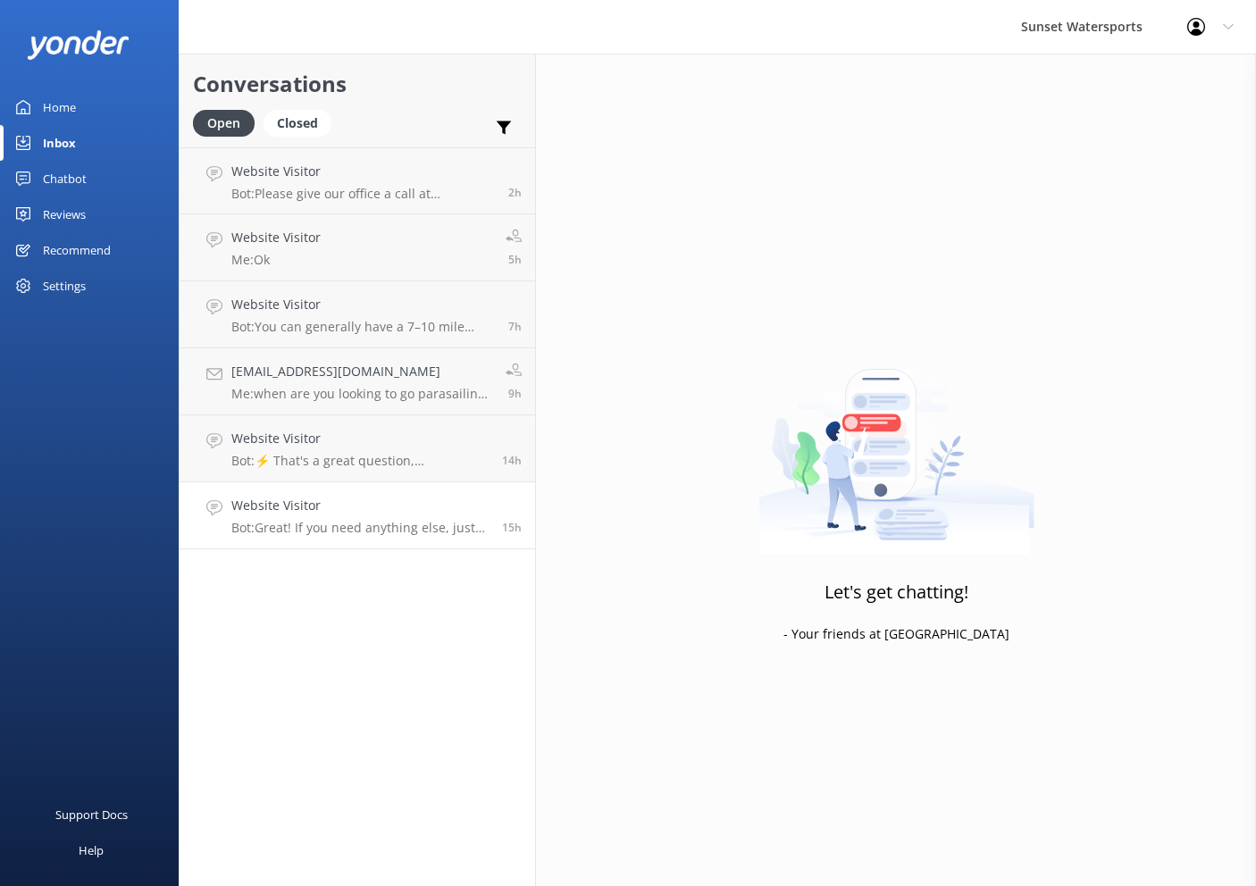
click at [373, 503] on h4 "Website Visitor" at bounding box center [359, 506] width 257 height 20
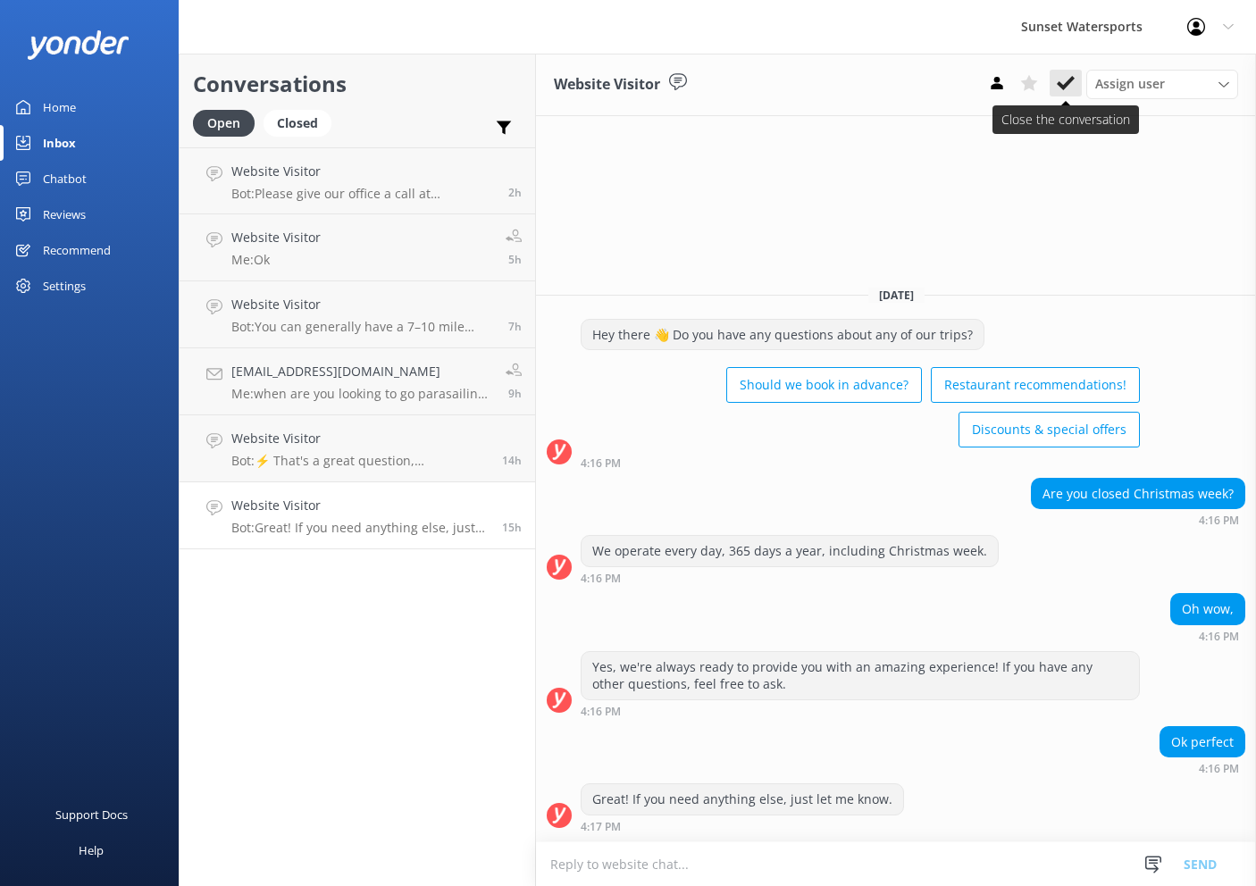
click at [1075, 81] on button at bounding box center [1066, 83] width 32 height 27
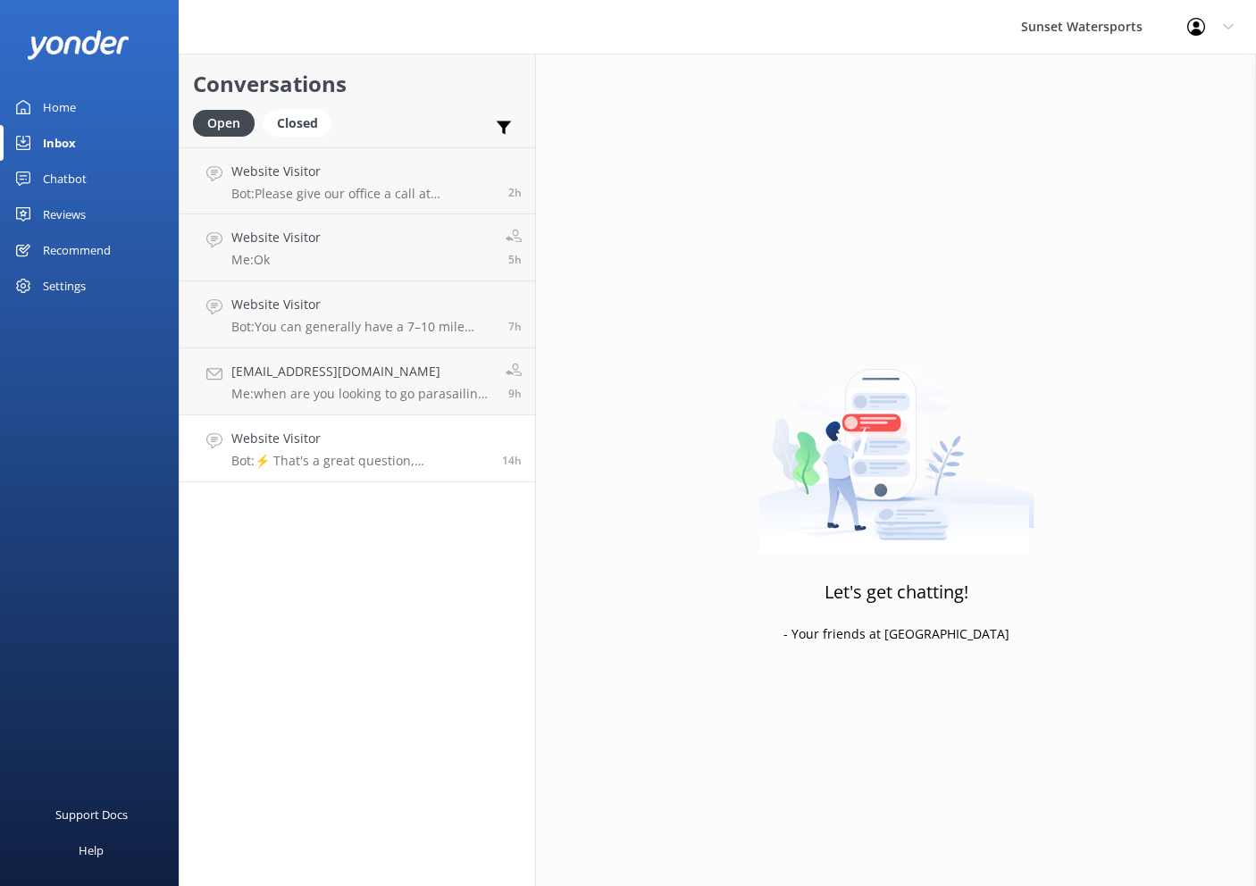
click at [381, 459] on p "Bot: ⚡ That's a great question, unfortunately I do not know the answer. I'm goi…" at bounding box center [359, 461] width 257 height 16
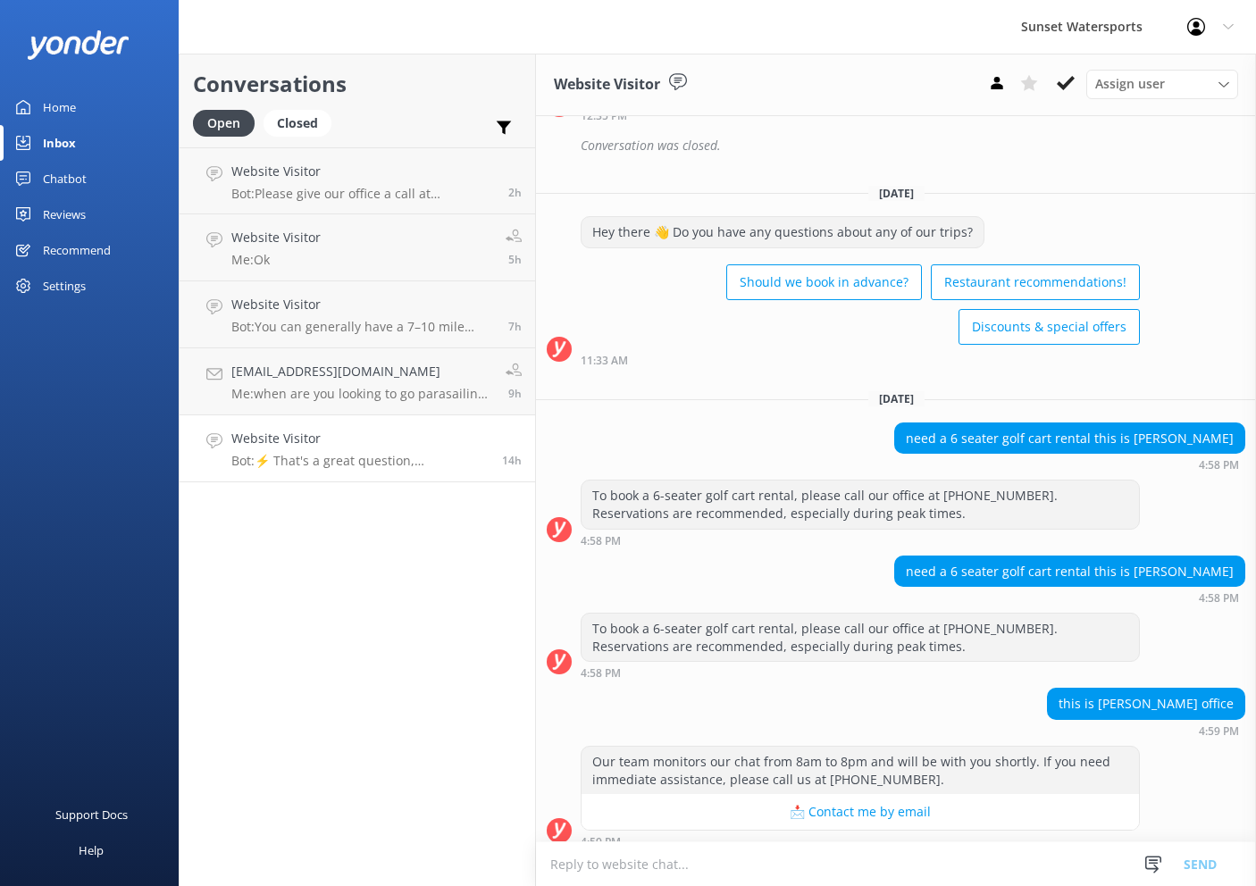
scroll to position [3936, 0]
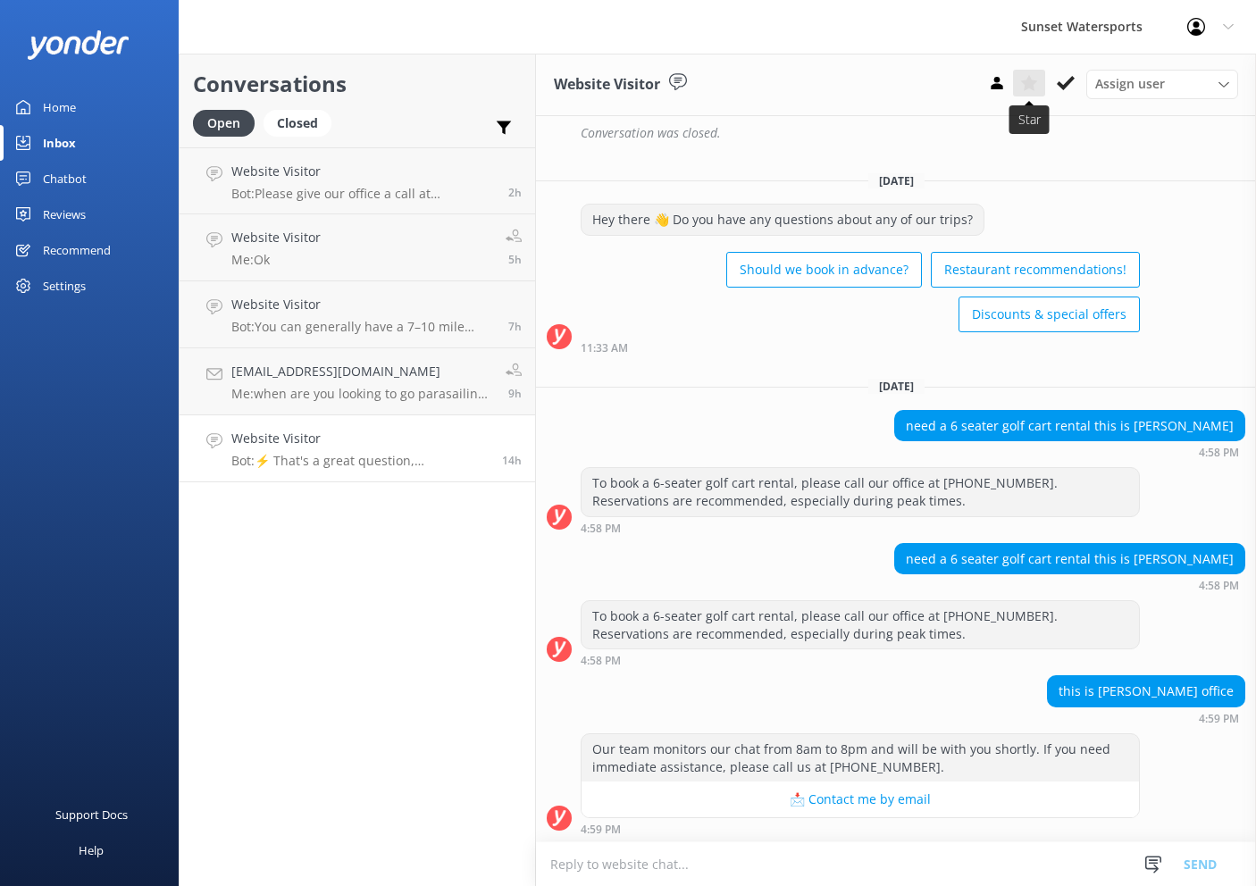
click at [1030, 89] on icon at bounding box center [1029, 83] width 18 height 18
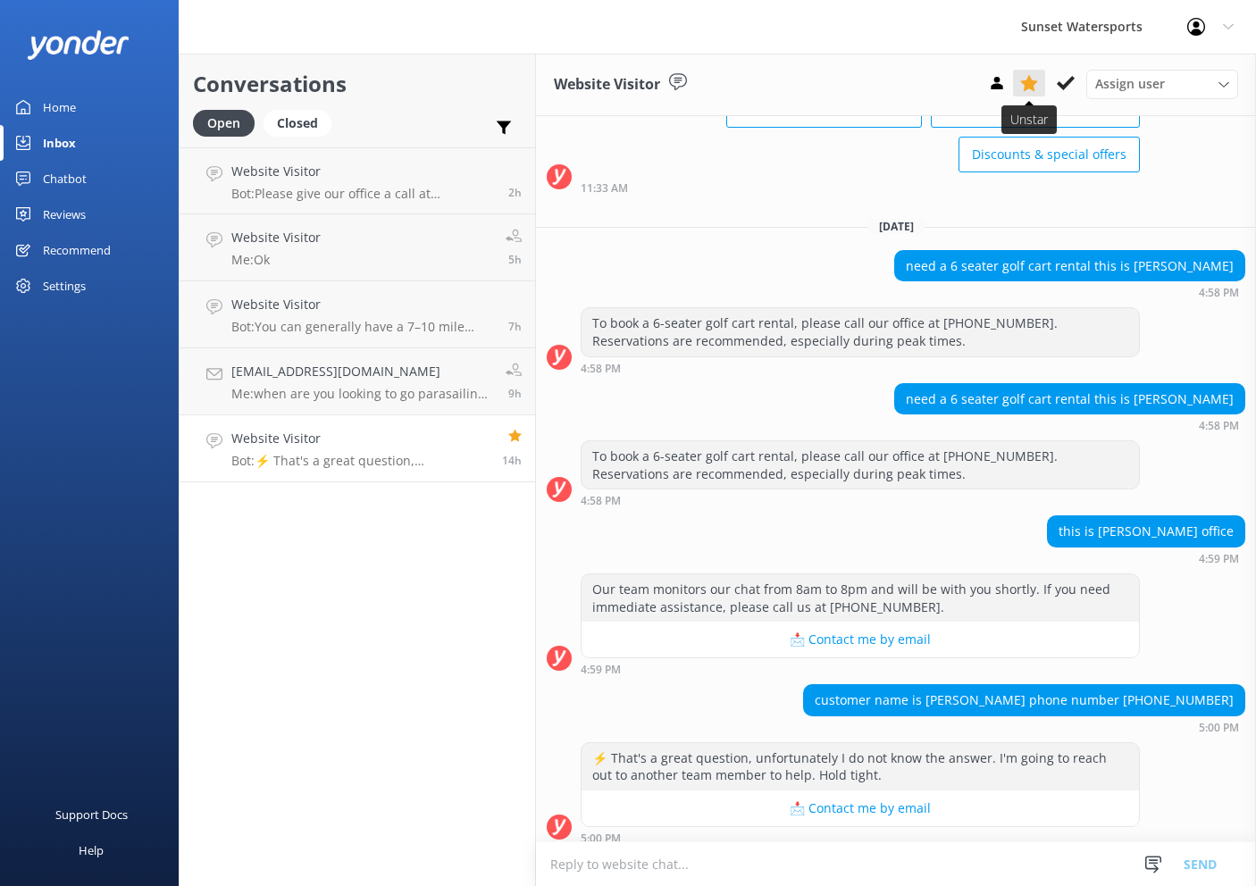
scroll to position [0, 0]
click at [336, 362] on h4 "[EMAIL_ADDRESS][DOMAIN_NAME]" at bounding box center [361, 372] width 261 height 20
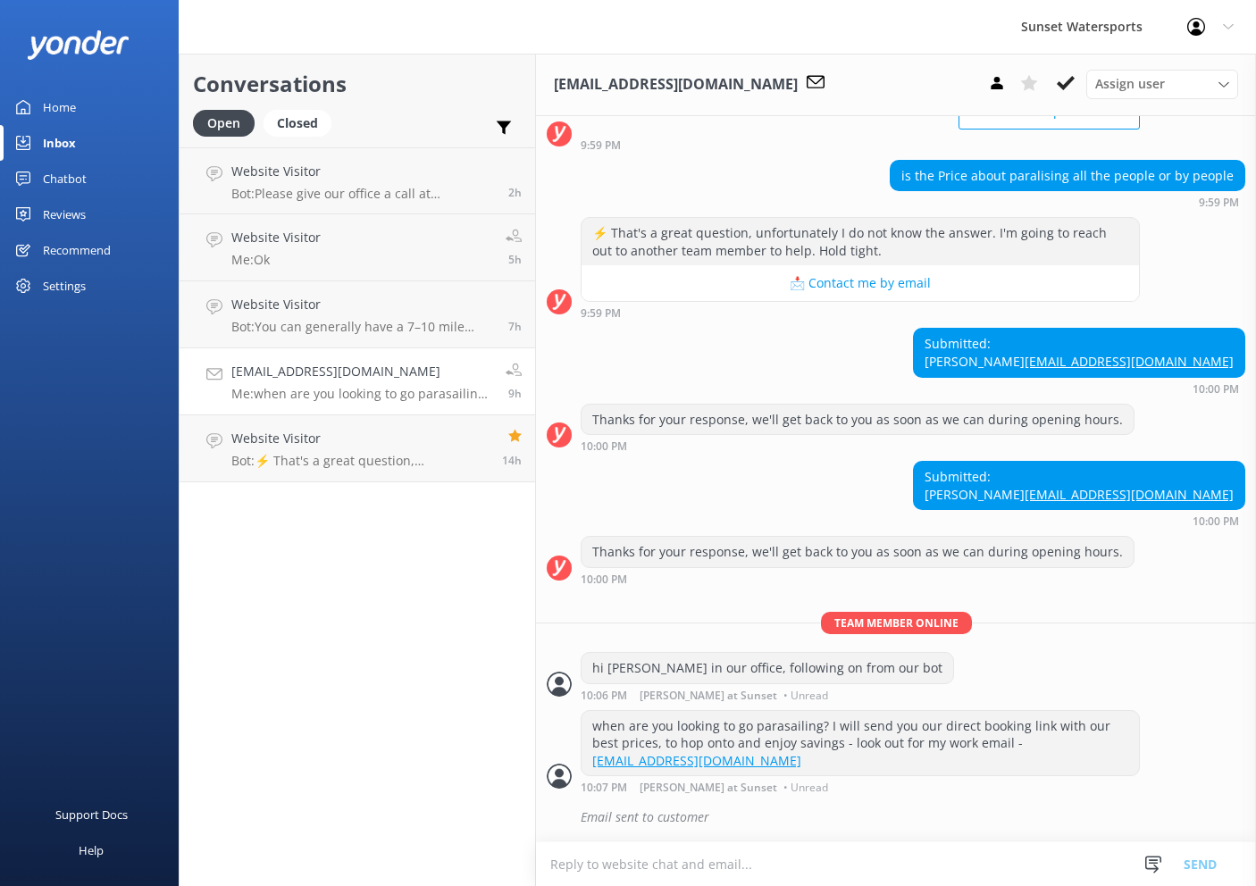
scroll to position [188, 0]
click at [1063, 78] on icon at bounding box center [1066, 83] width 18 height 18
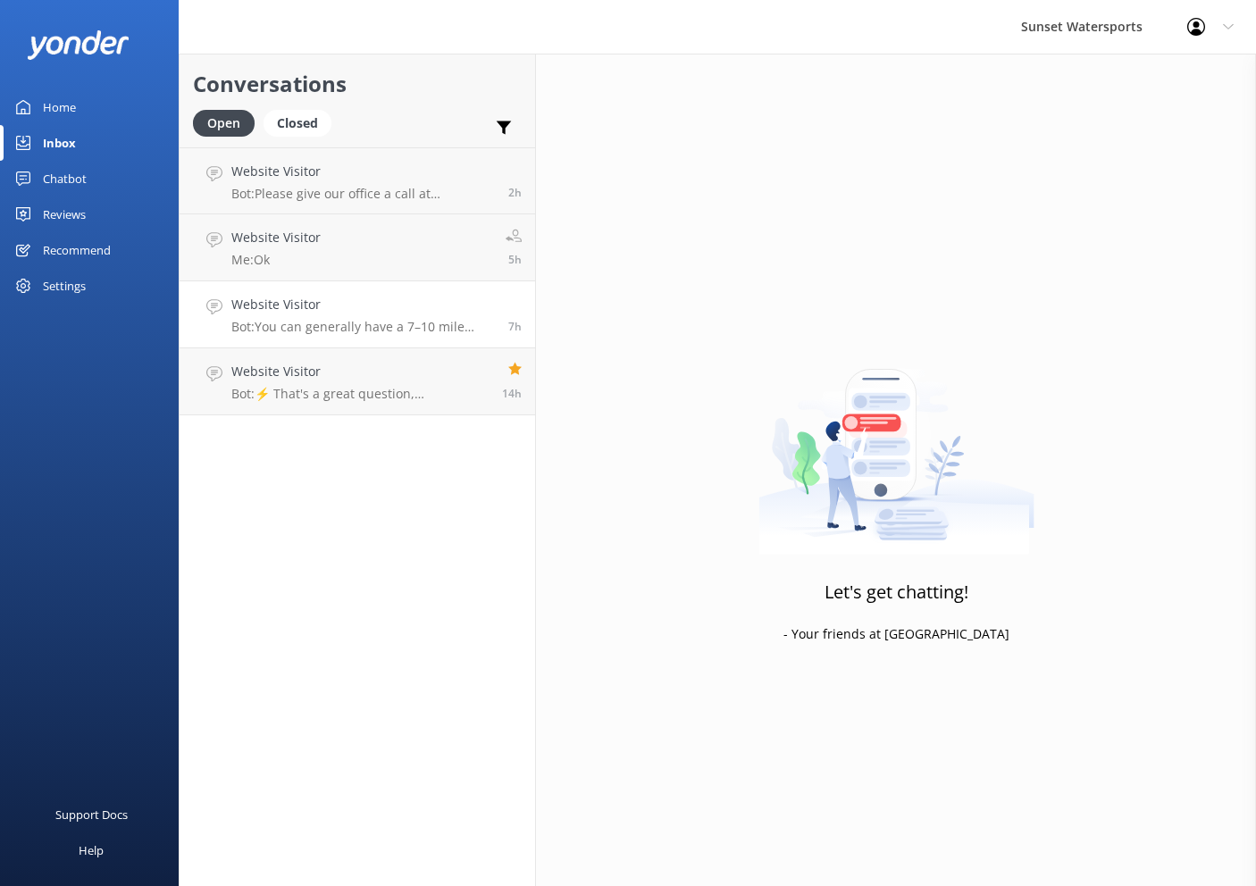
click at [346, 291] on link "Website Visitor Bot: You can generally have a 7–10 mile range from the marina, …" at bounding box center [358, 314] width 356 height 67
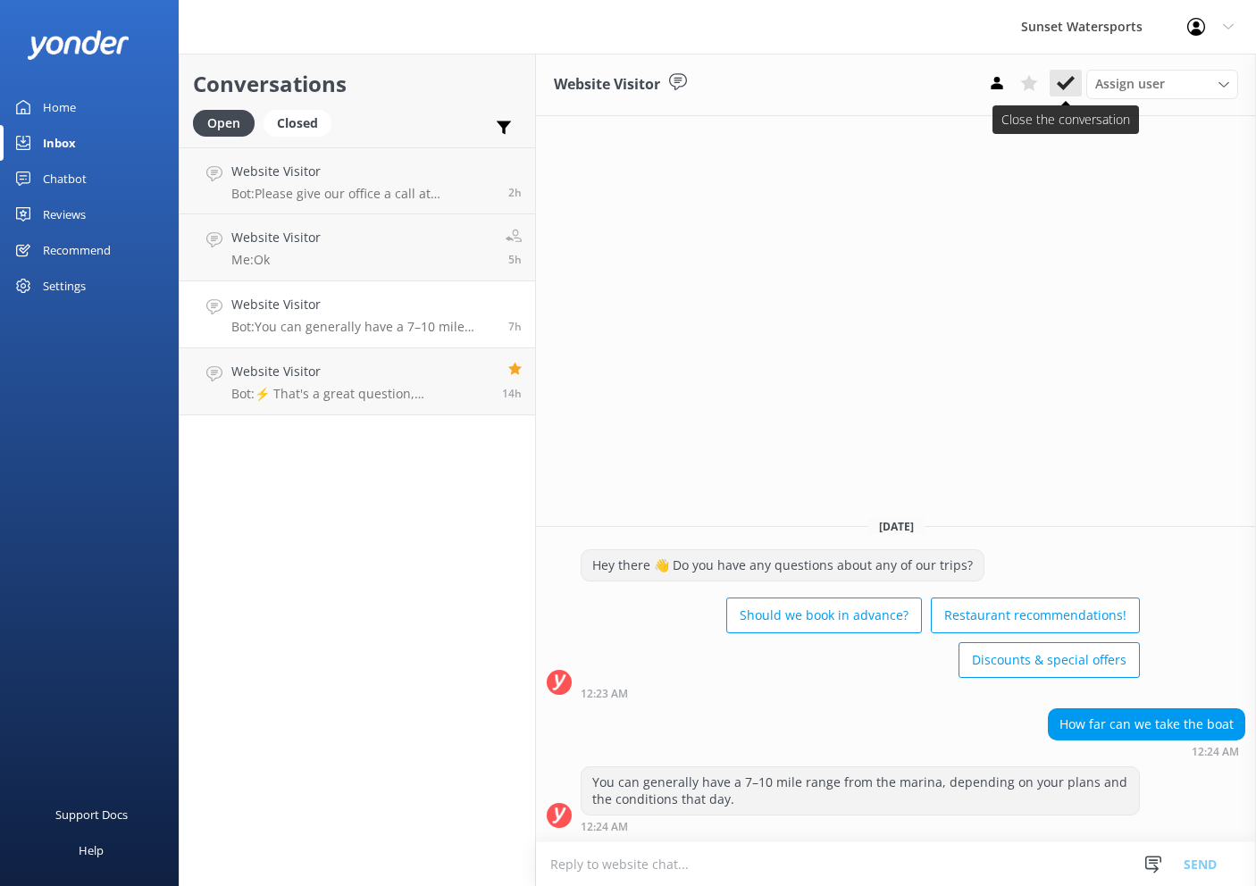
click at [1074, 82] on icon at bounding box center [1066, 83] width 18 height 18
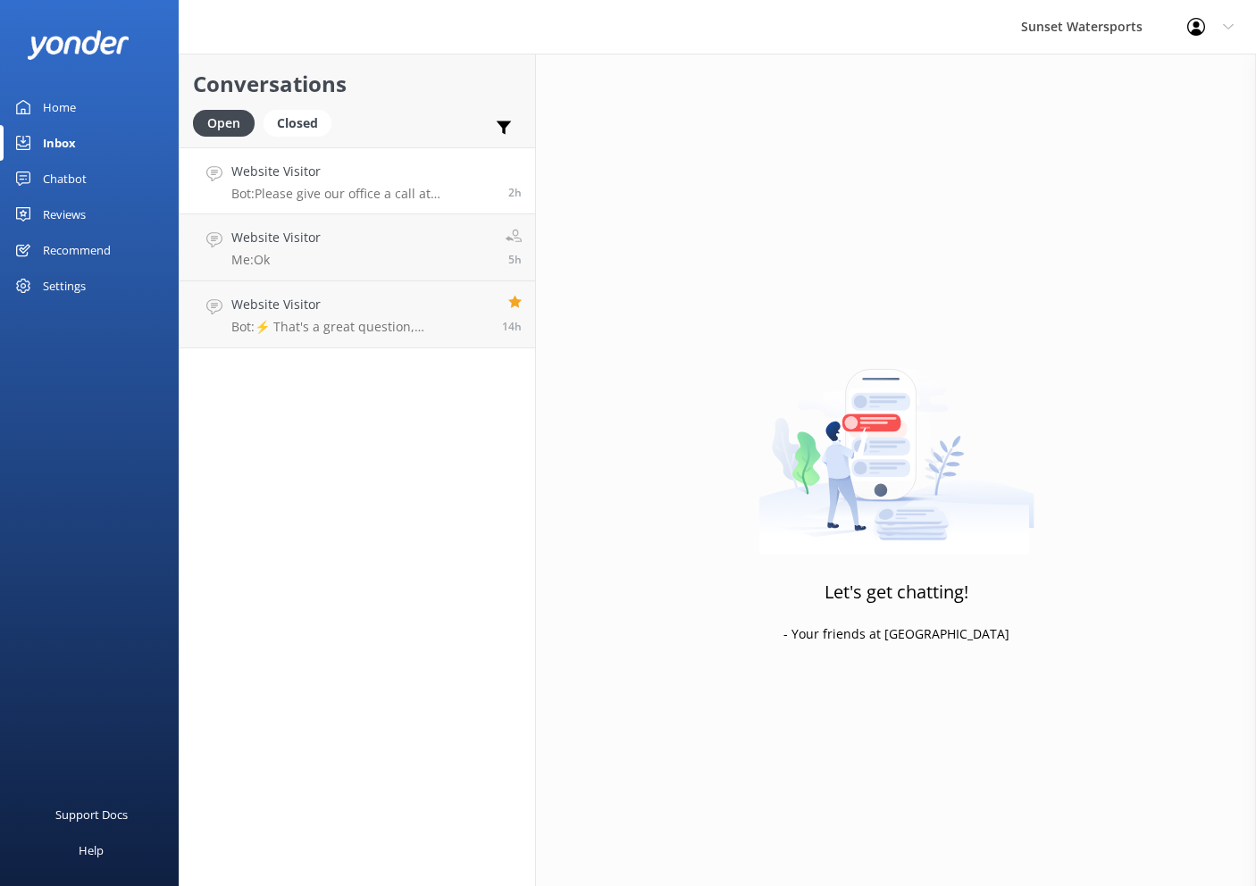
click at [397, 181] on div "Website Visitor Bot: Please give our office a call at [PHONE_NUMBER] for any ch…" at bounding box center [363, 181] width 264 height 38
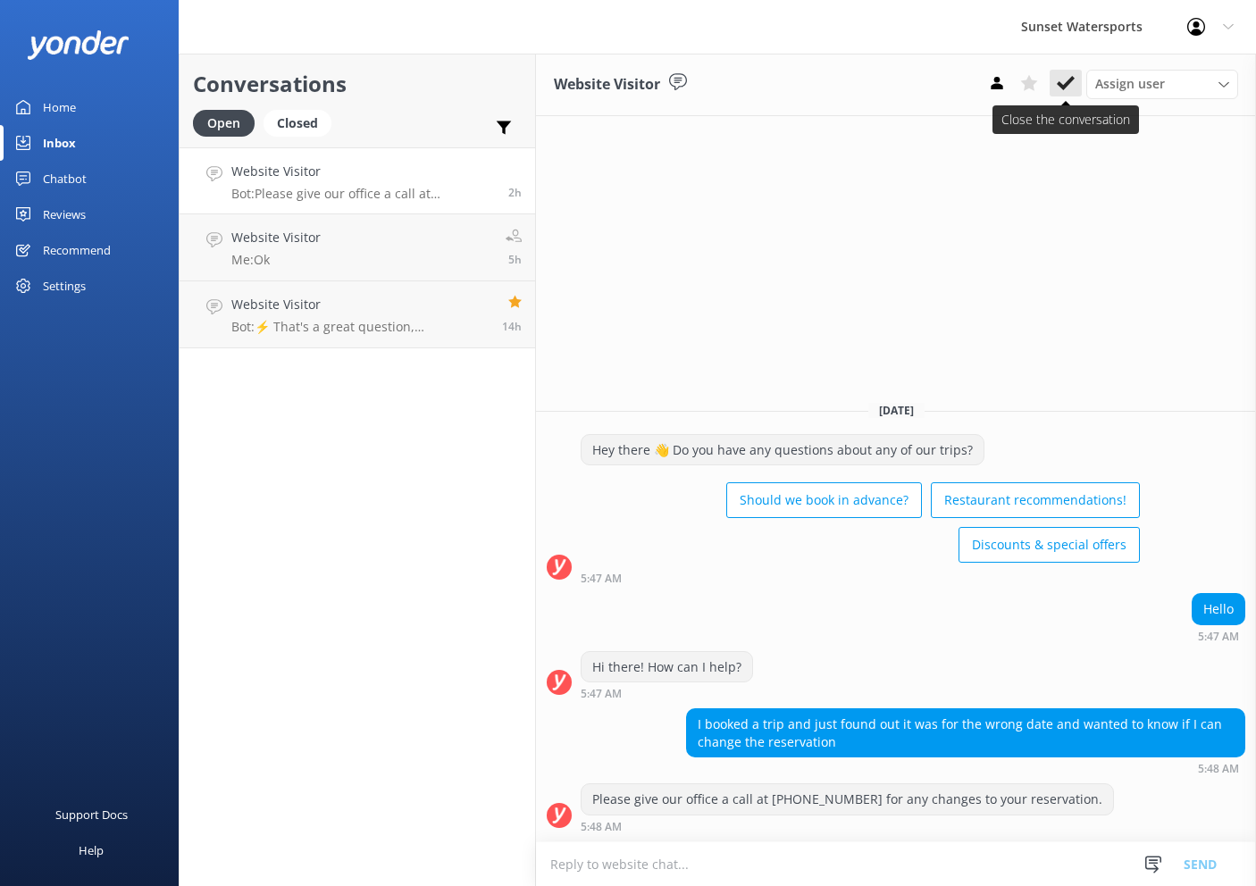
click at [1066, 79] on icon at bounding box center [1066, 83] width 18 height 18
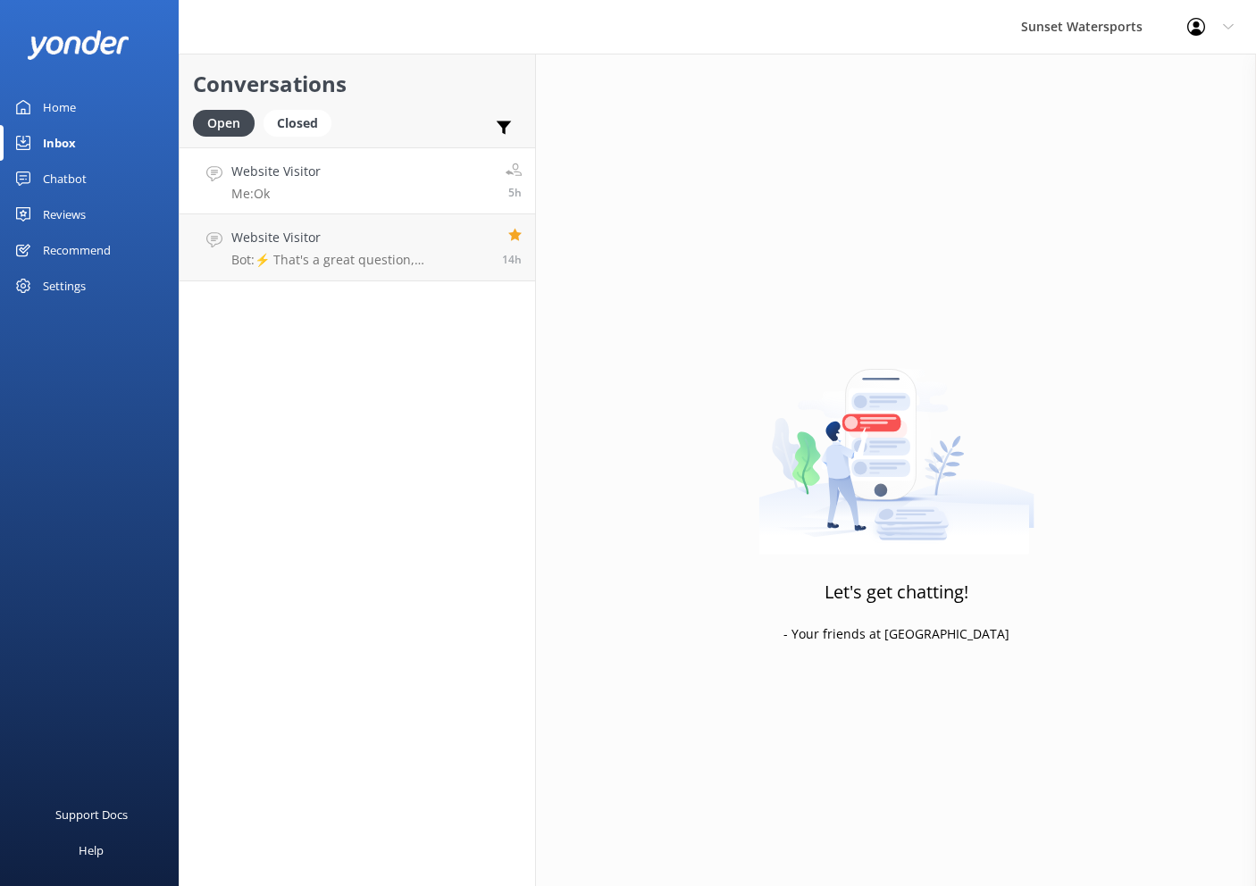
click at [354, 189] on link "Website Visitor Me: Ok 5h" at bounding box center [358, 180] width 356 height 67
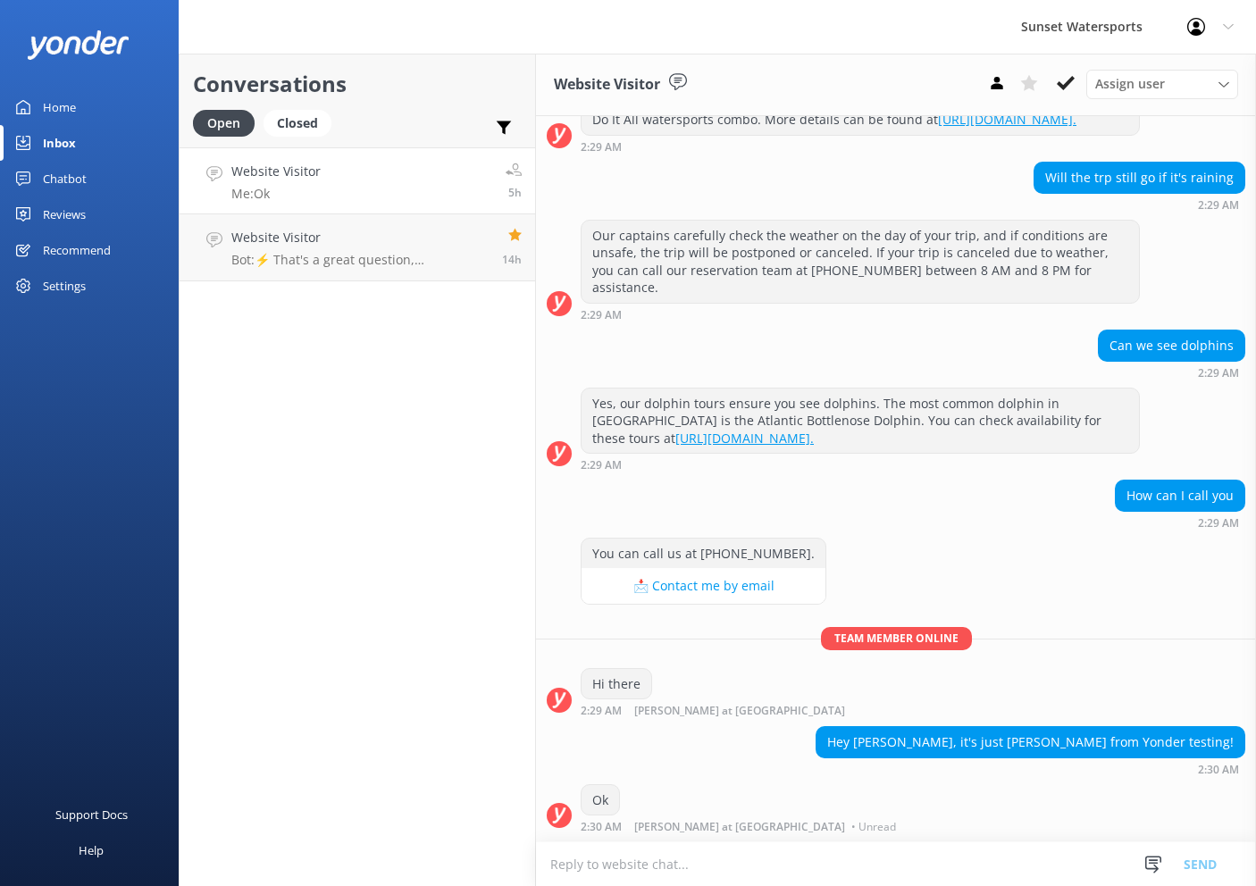
scroll to position [1406, 0]
click at [1062, 80] on icon at bounding box center [1066, 83] width 18 height 18
